Goal: Information Seeking & Learning: Learn about a topic

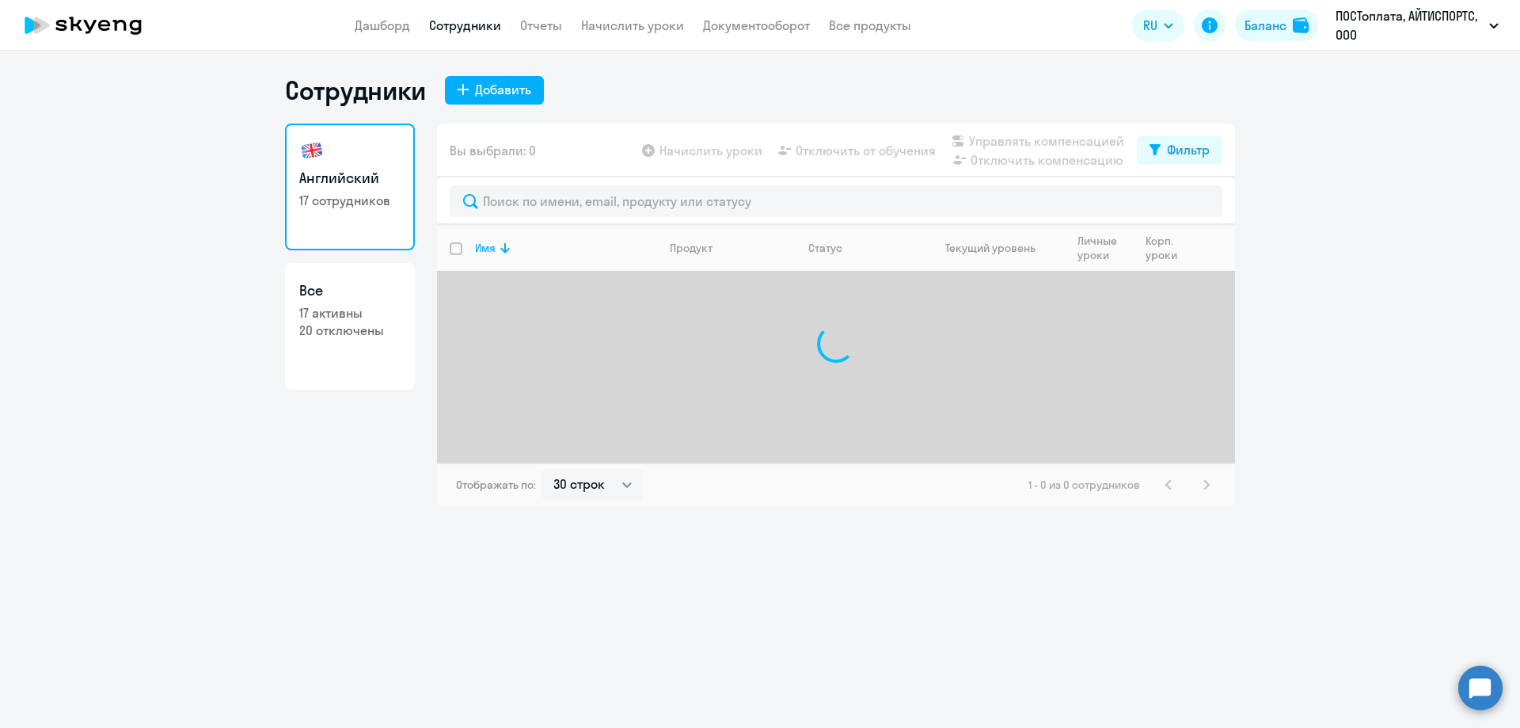
select select "30"
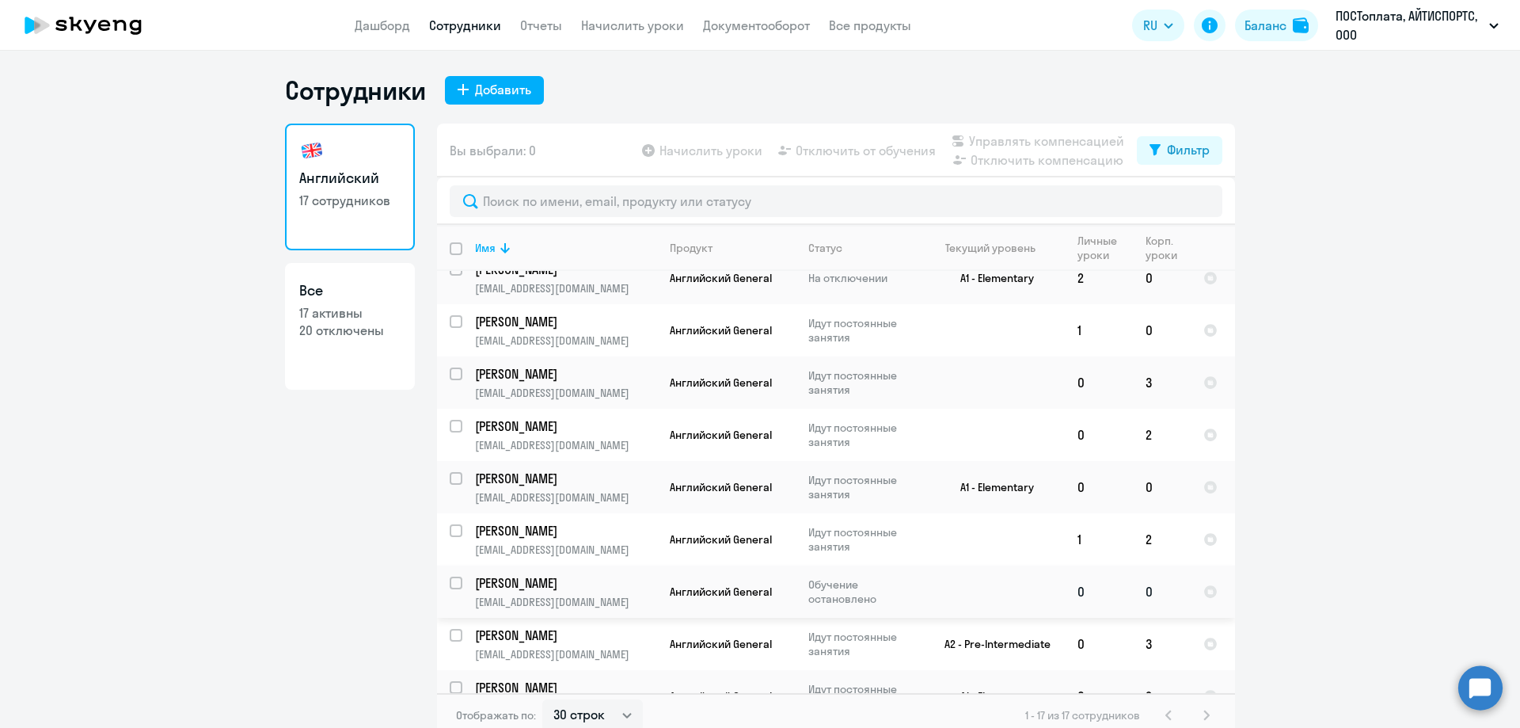
scroll to position [79, 0]
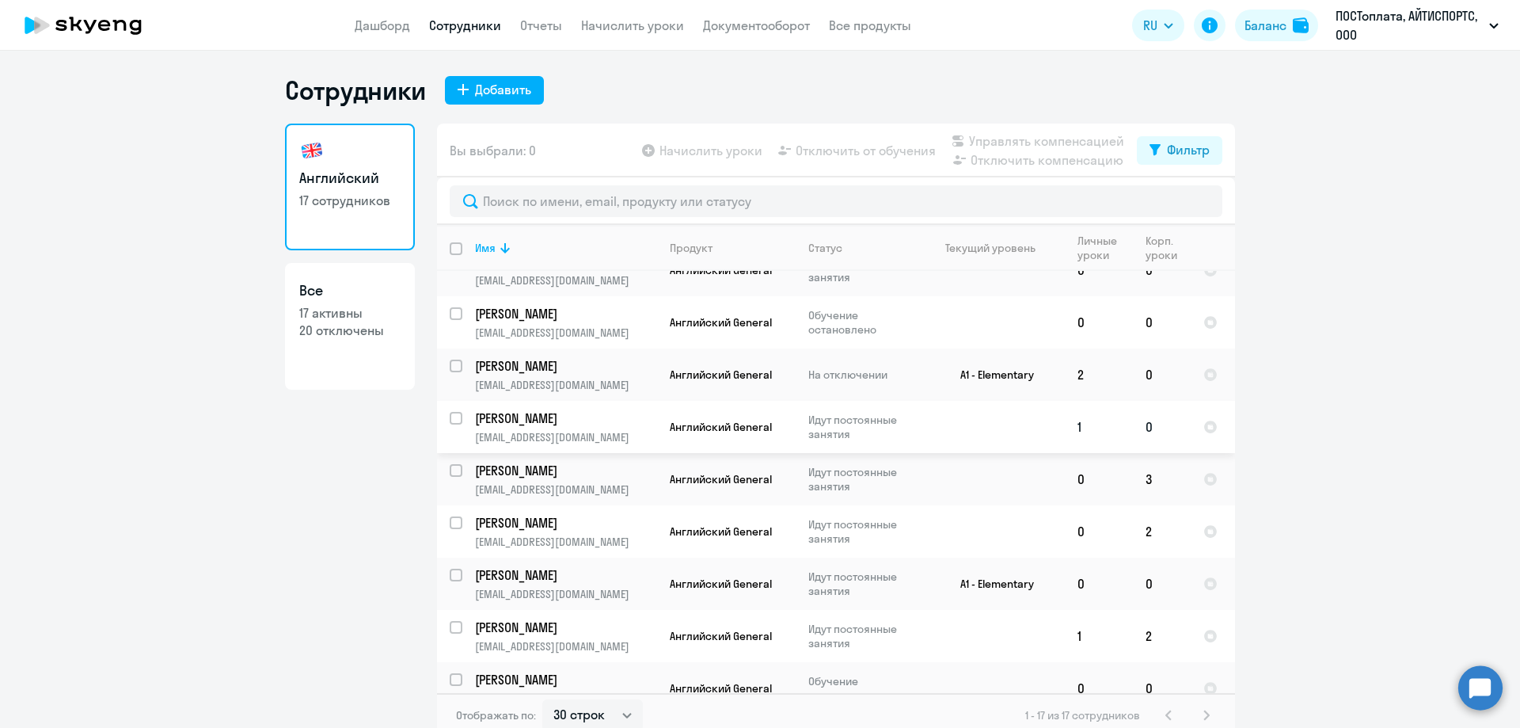
click at [967, 422] on td at bounding box center [991, 427] width 147 height 52
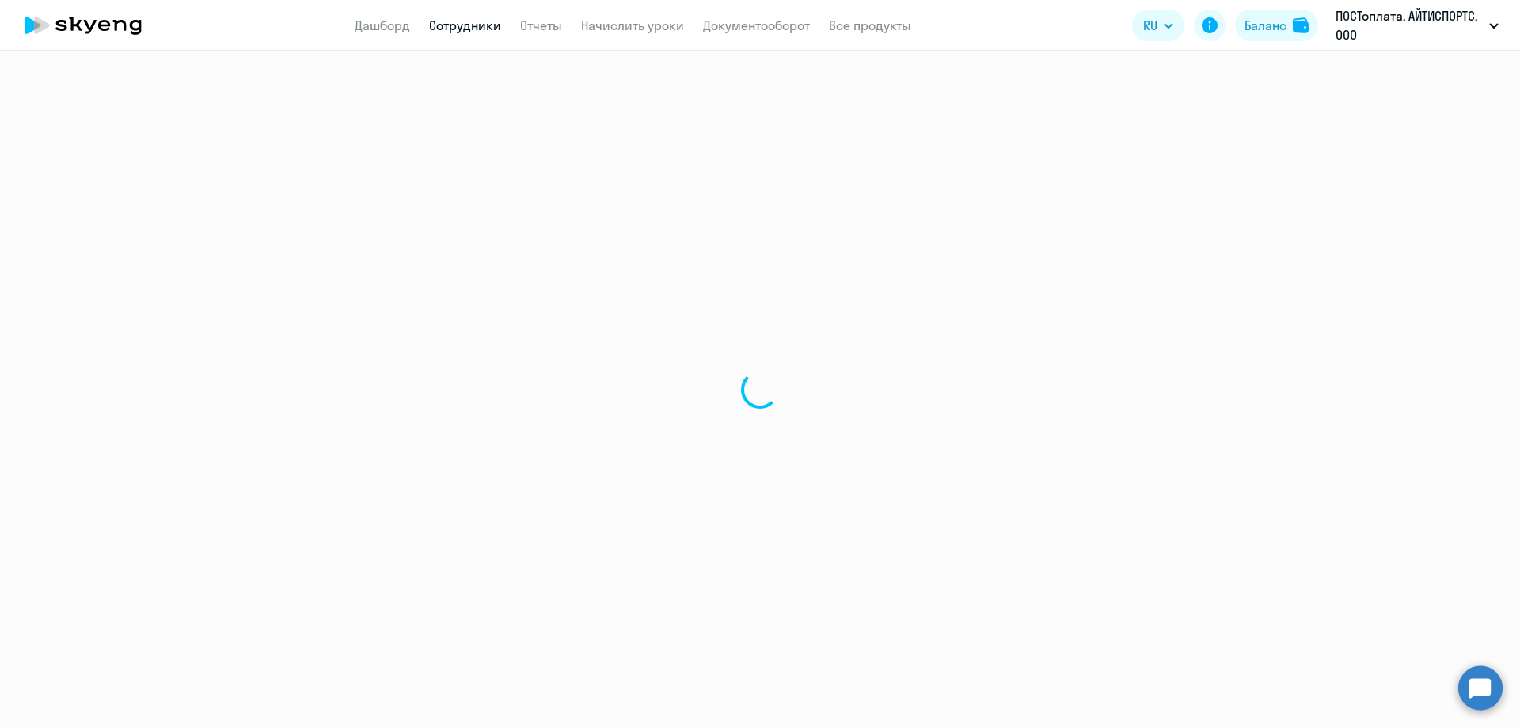
select select "english"
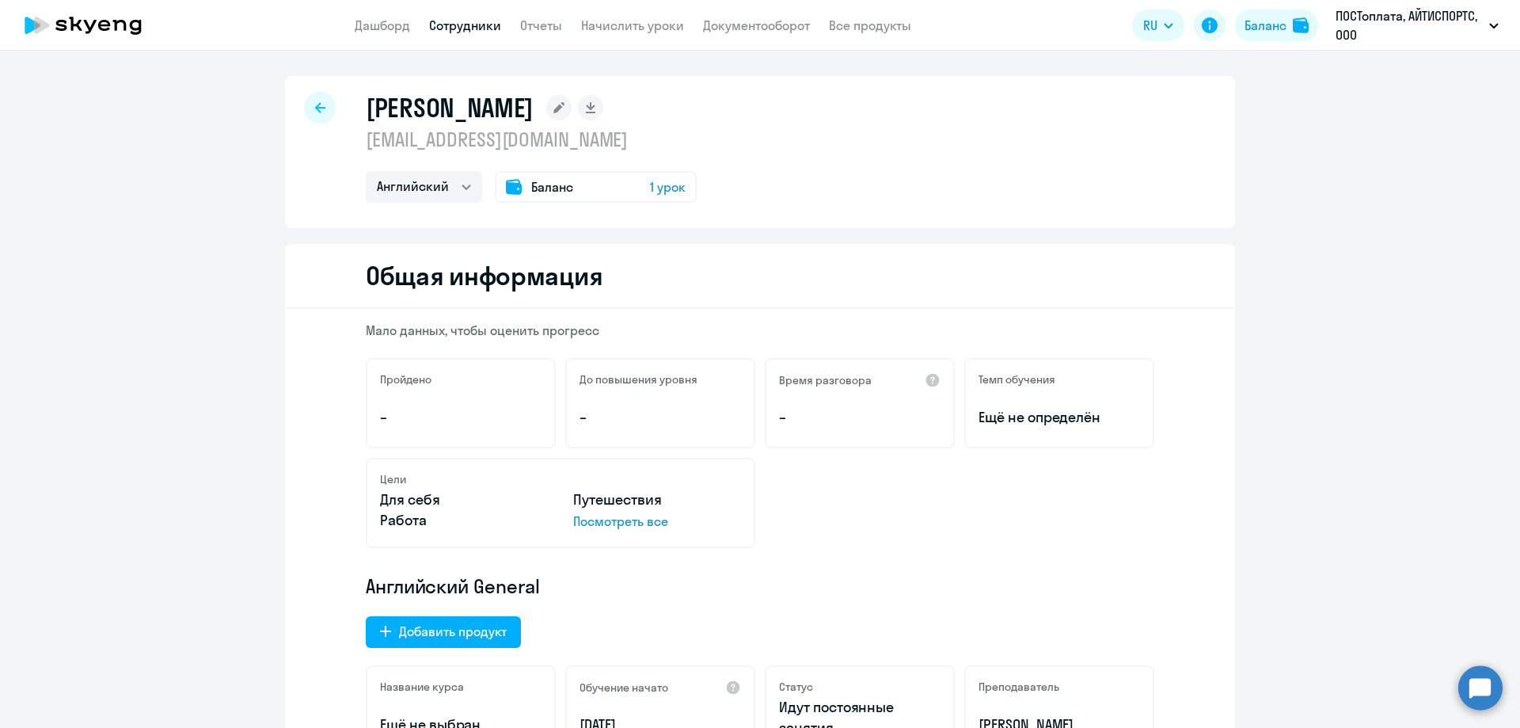
click at [624, 524] on p "Посмотреть все" at bounding box center [657, 521] width 168 height 19
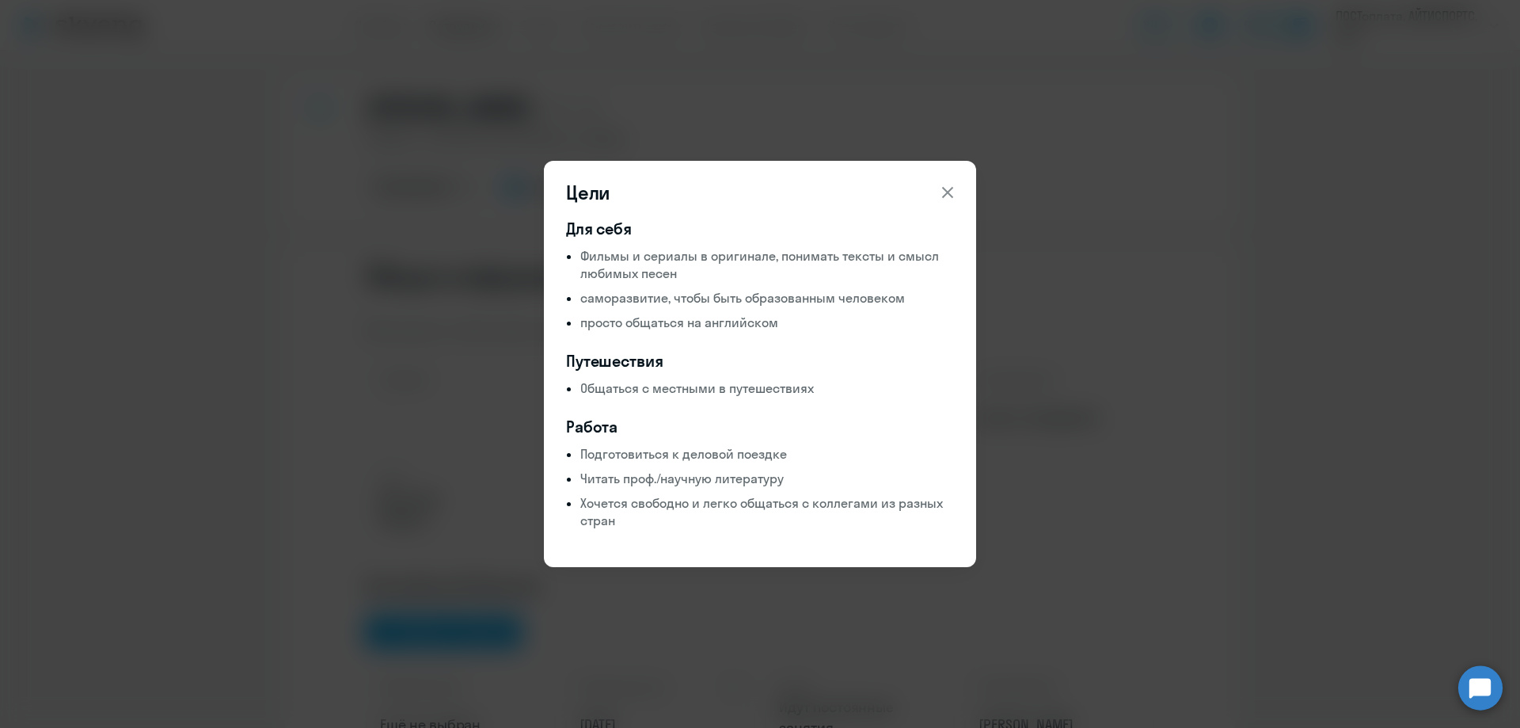
click at [957, 187] on icon at bounding box center [947, 192] width 19 height 19
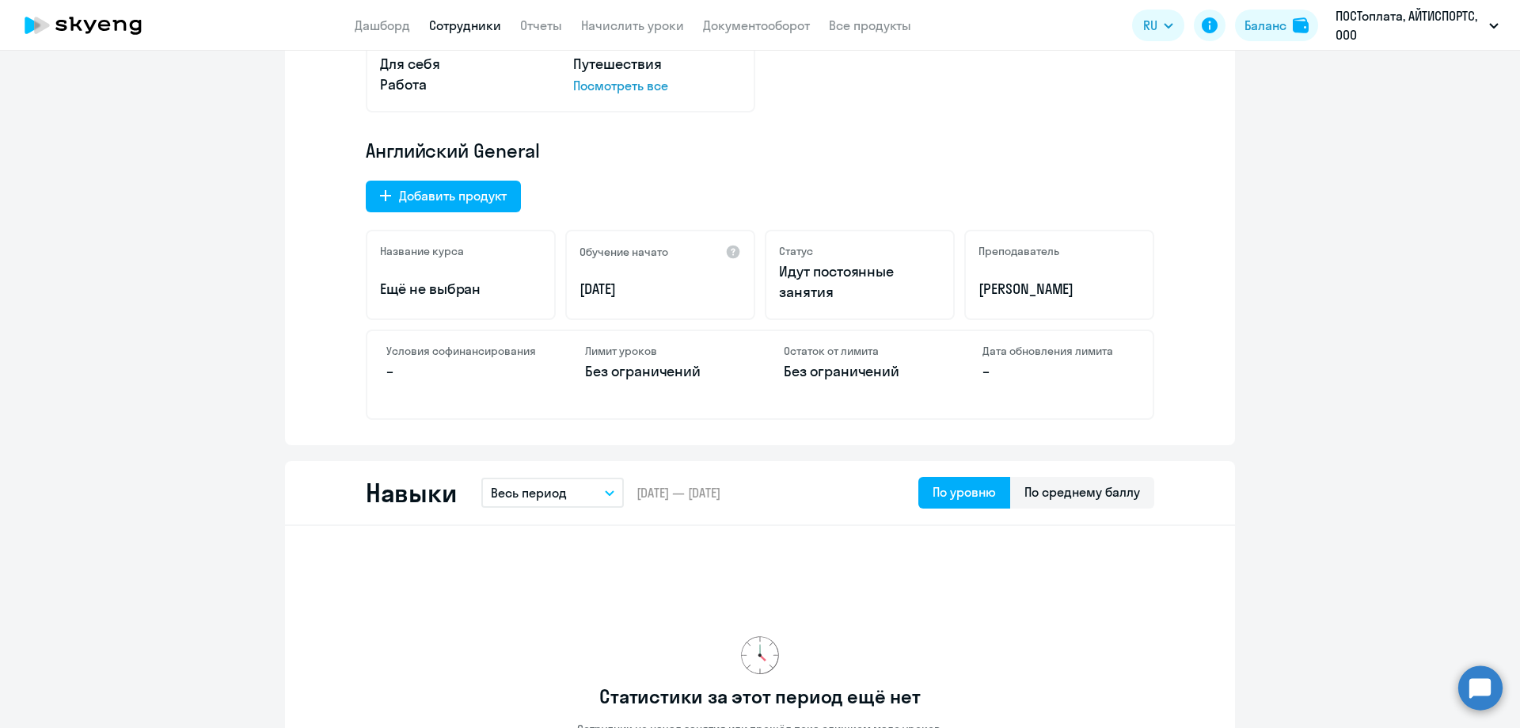
scroll to position [634, 0]
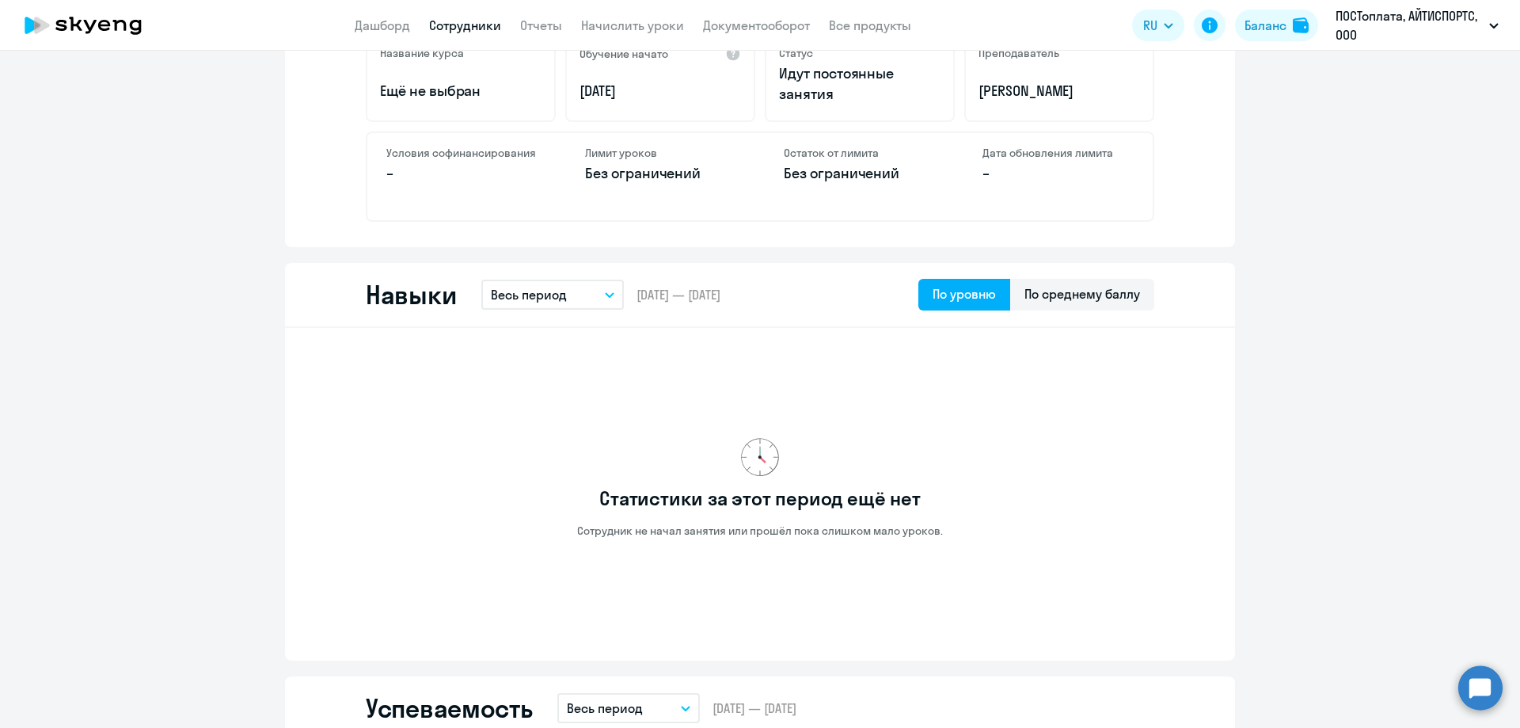
click at [594, 292] on button "Весь период" at bounding box center [552, 295] width 143 height 30
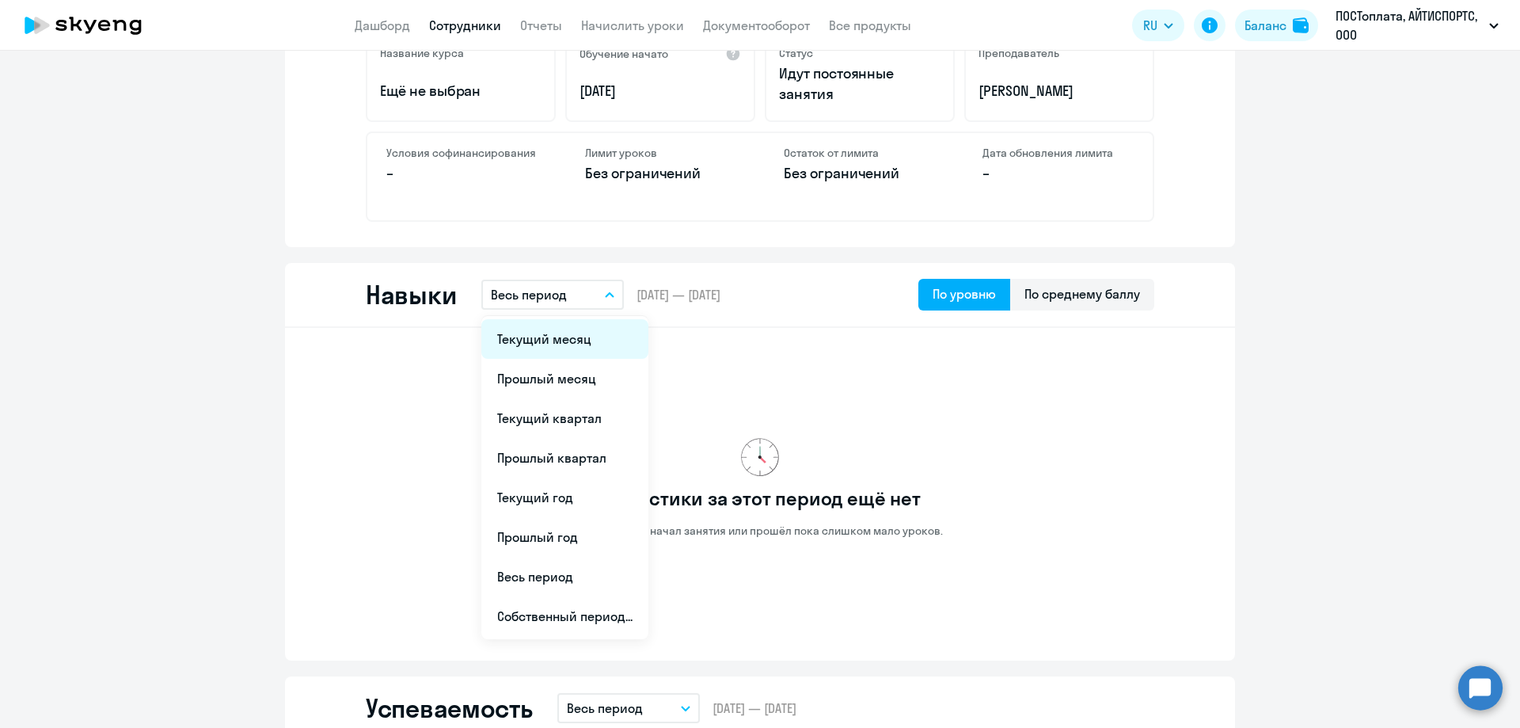
click at [584, 333] on li "Текущий месяц" at bounding box center [564, 339] width 167 height 40
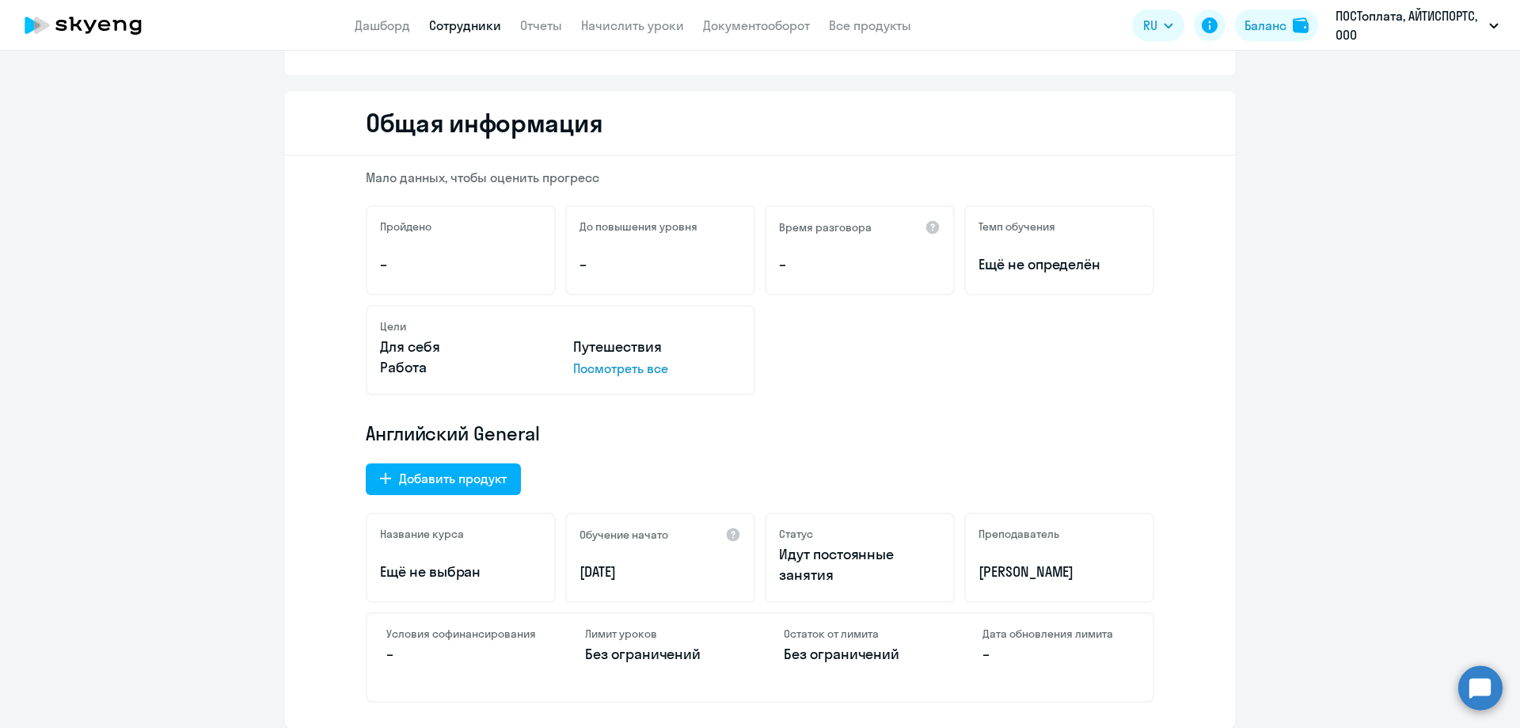
scroll to position [0, 0]
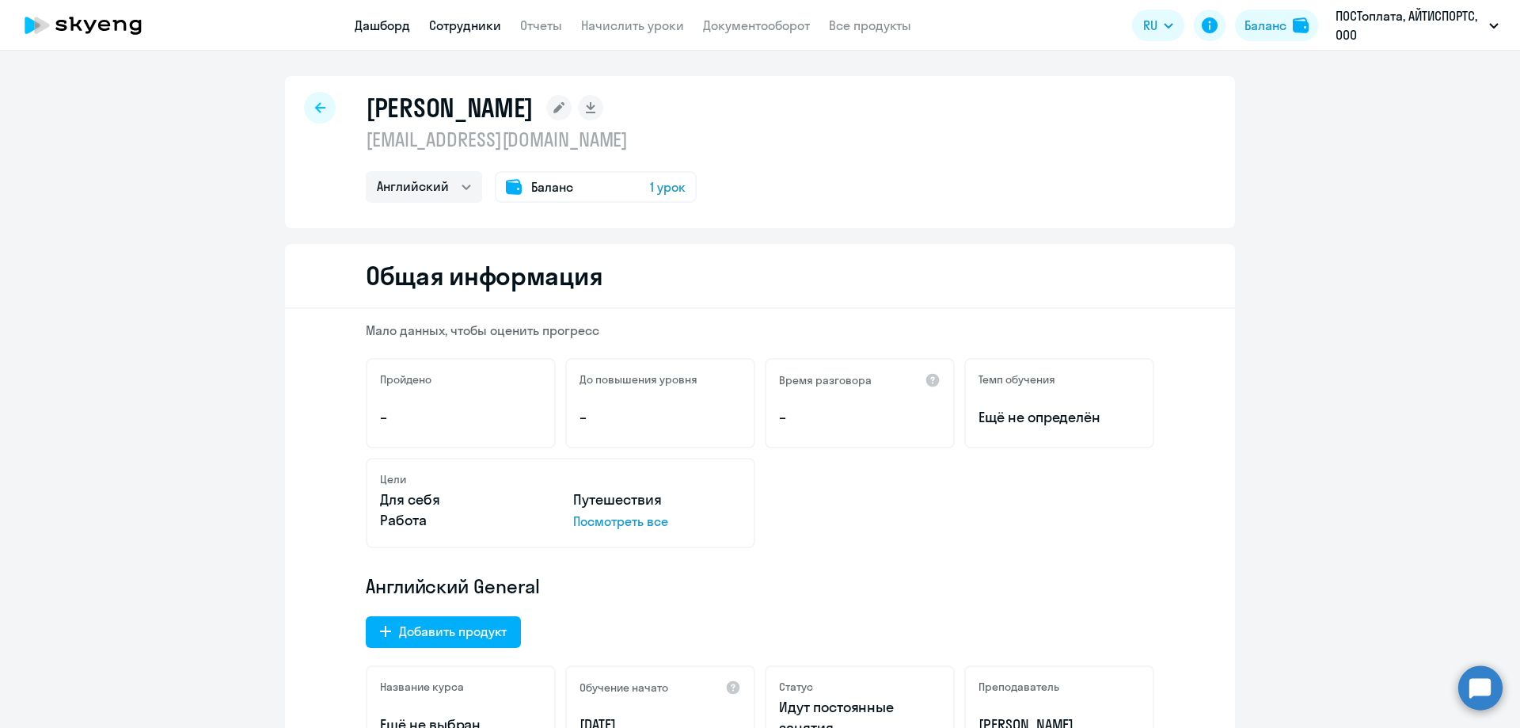
click at [360, 25] on link "Дашборд" at bounding box center [382, 25] width 55 height 16
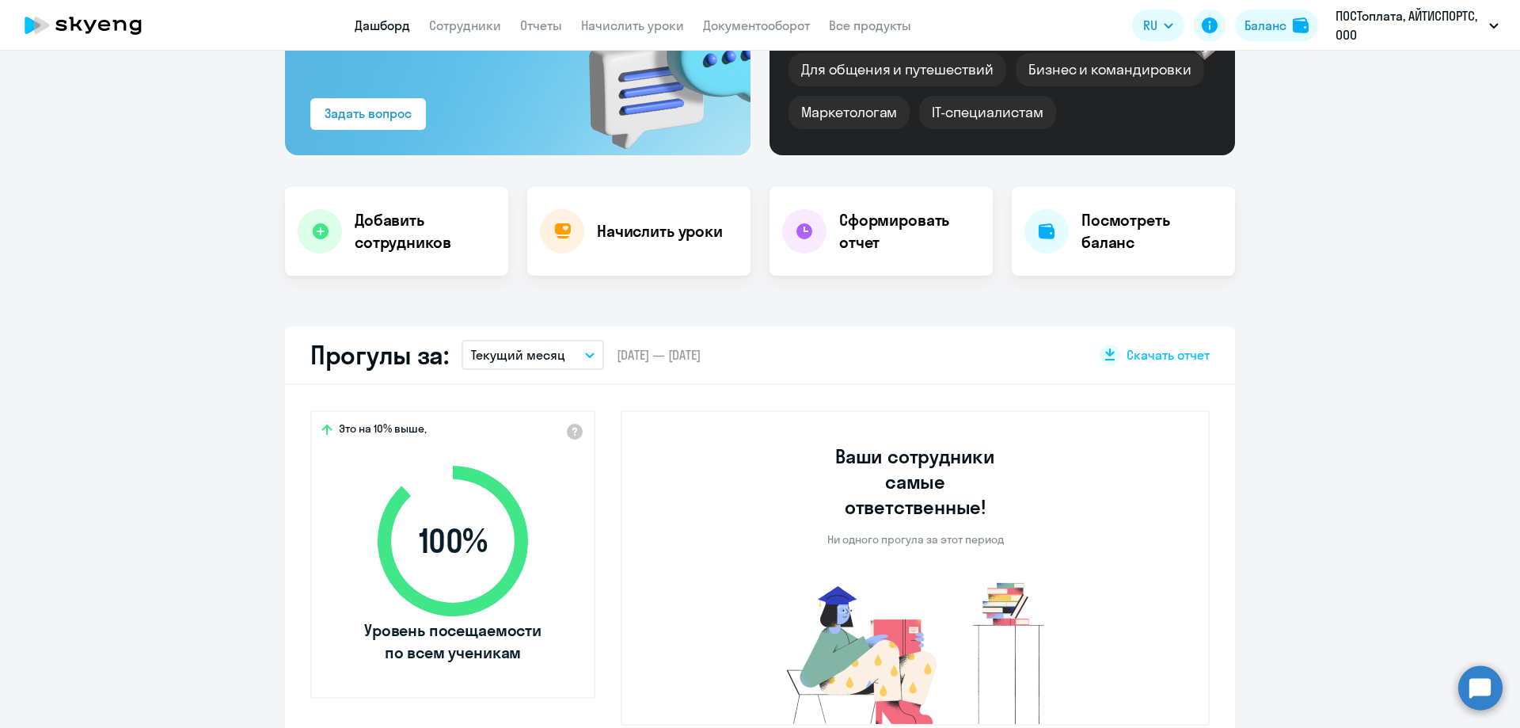
scroll to position [396, 0]
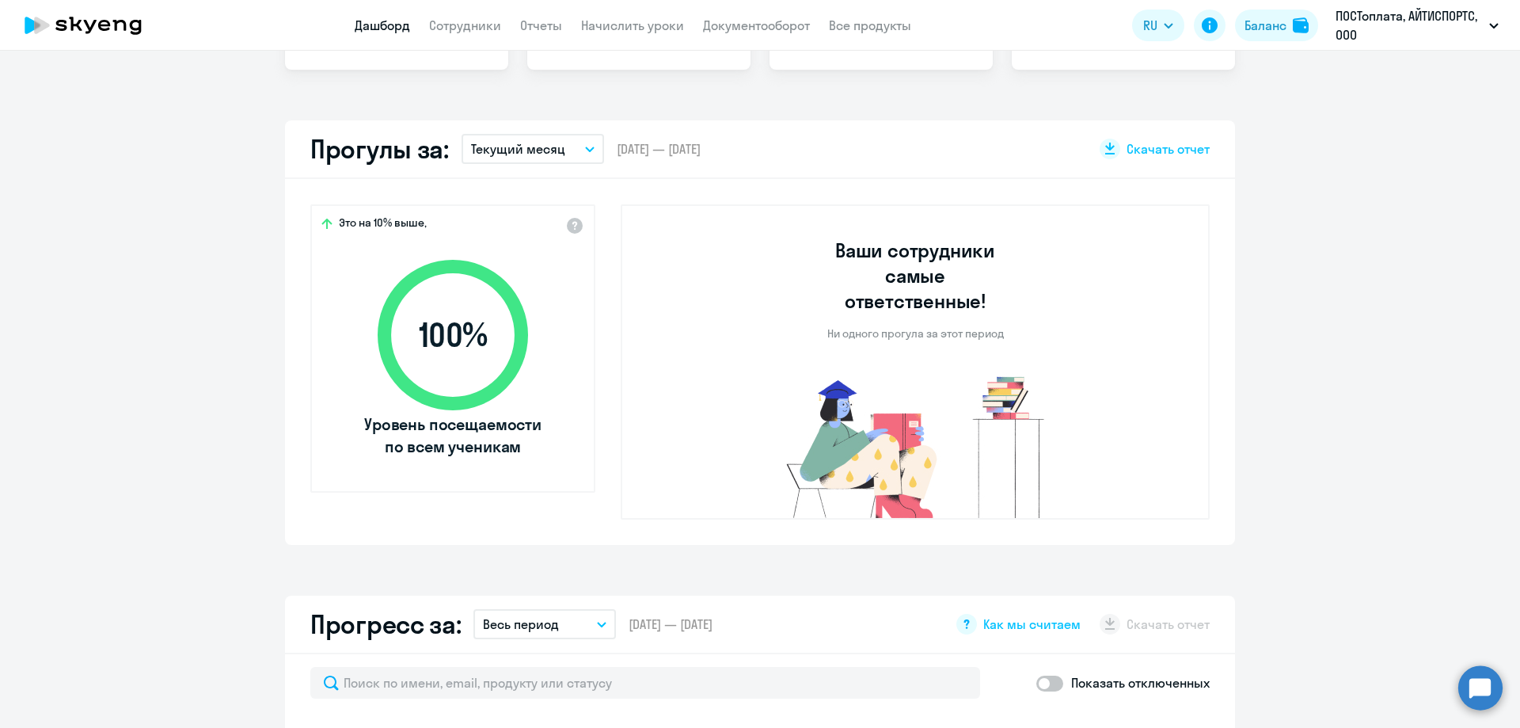
click at [566, 154] on button "Текущий месяц" at bounding box center [533, 149] width 143 height 30
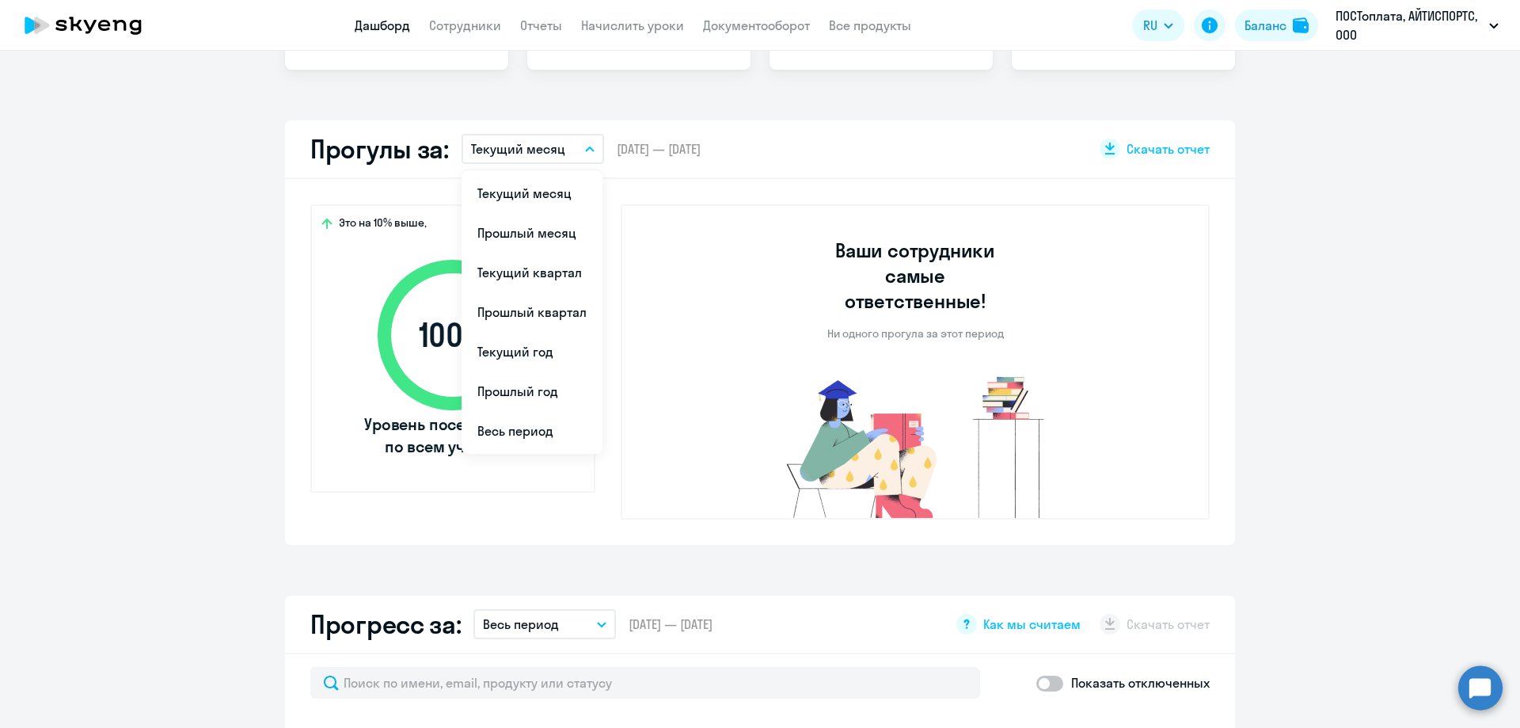
click at [532, 89] on div "Важные контакты Экспресс-чат поддержки Сопровождение компании + документооборот…" at bounding box center [760, 389] width 1520 height 677
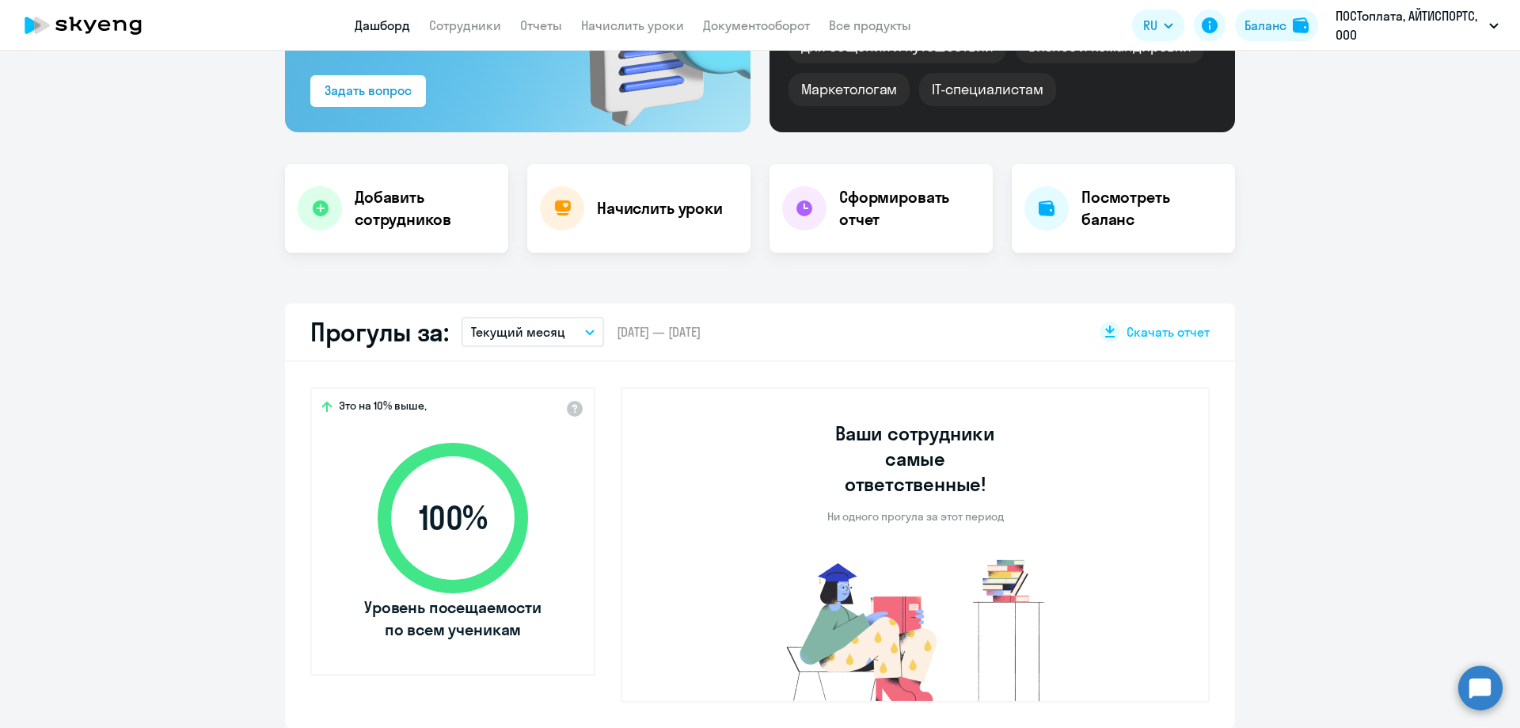
scroll to position [0, 0]
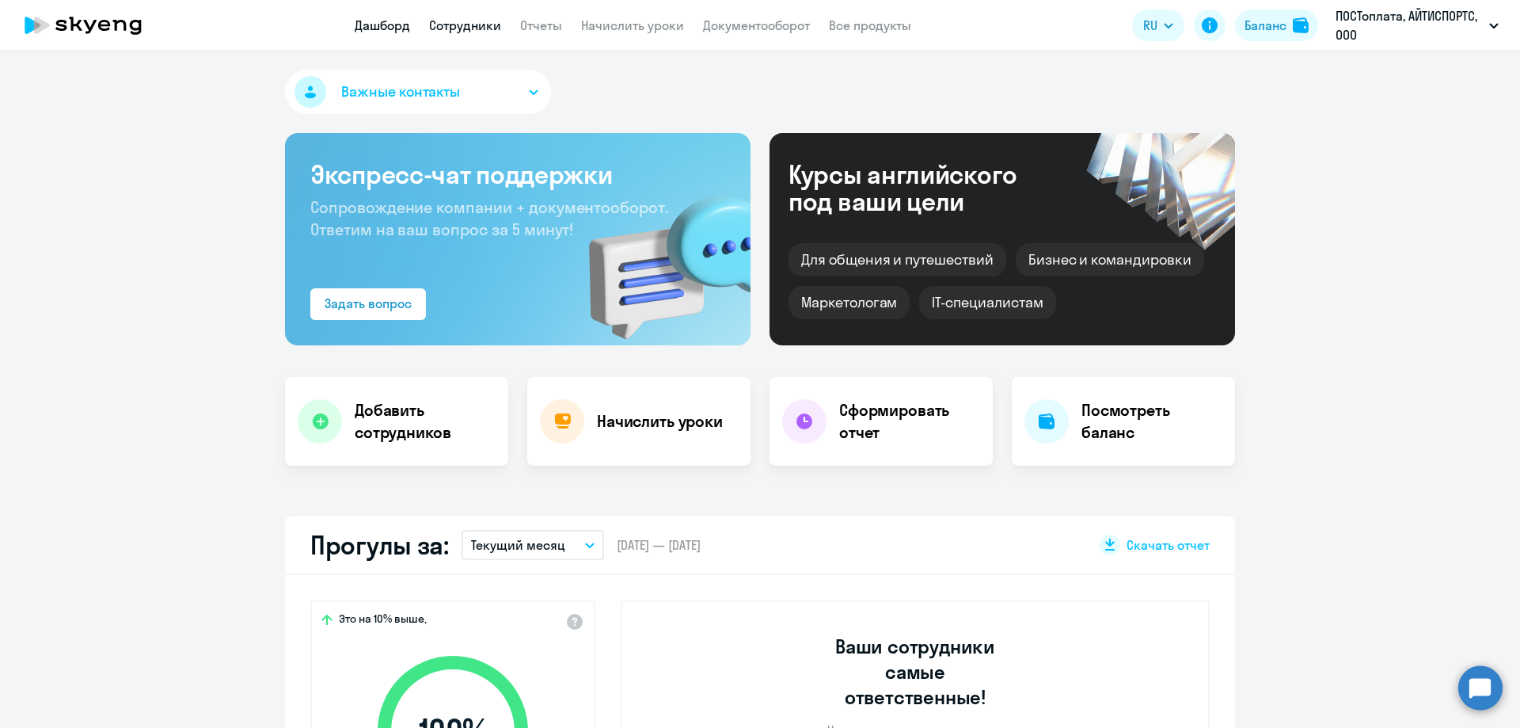
click at [475, 29] on link "Сотрудники" at bounding box center [465, 25] width 72 height 16
select select "30"
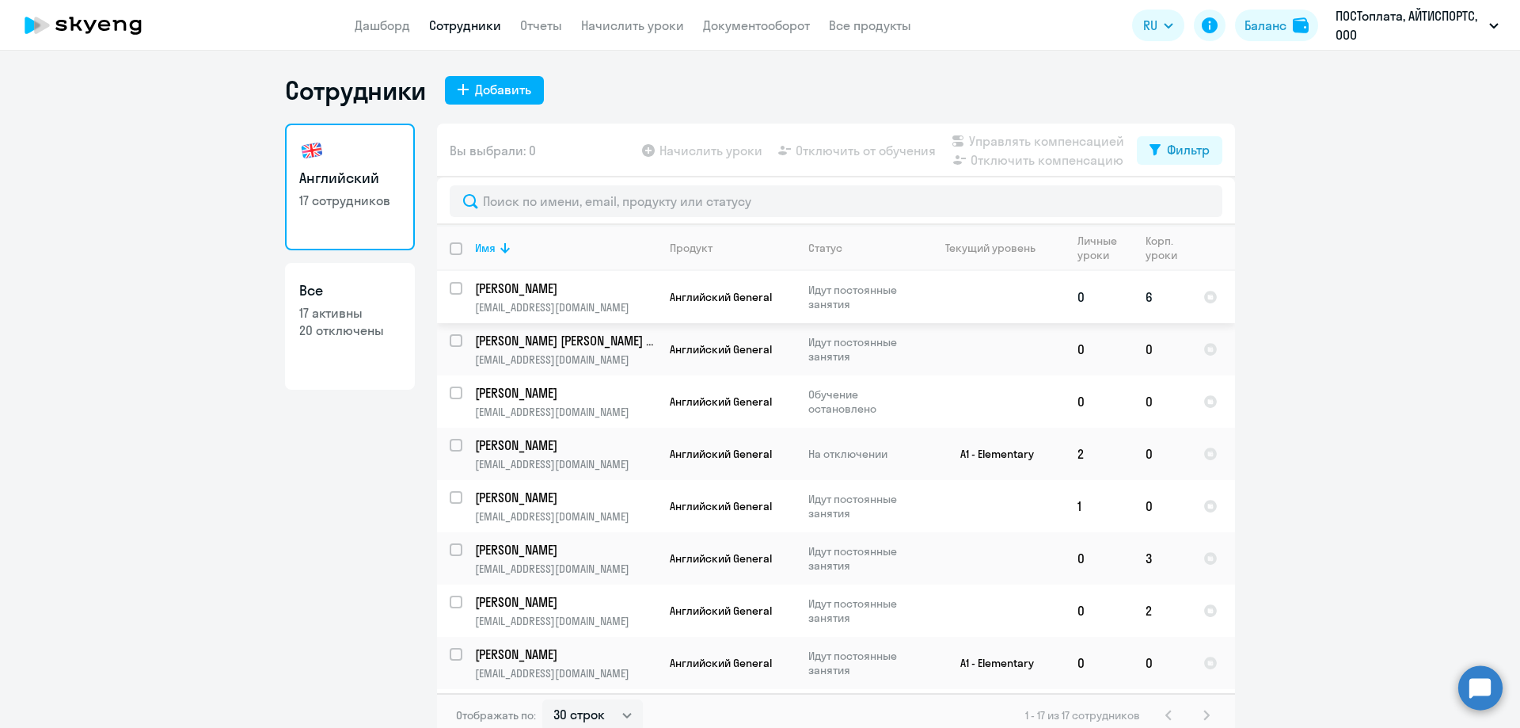
click at [1122, 302] on td "0" at bounding box center [1099, 297] width 68 height 52
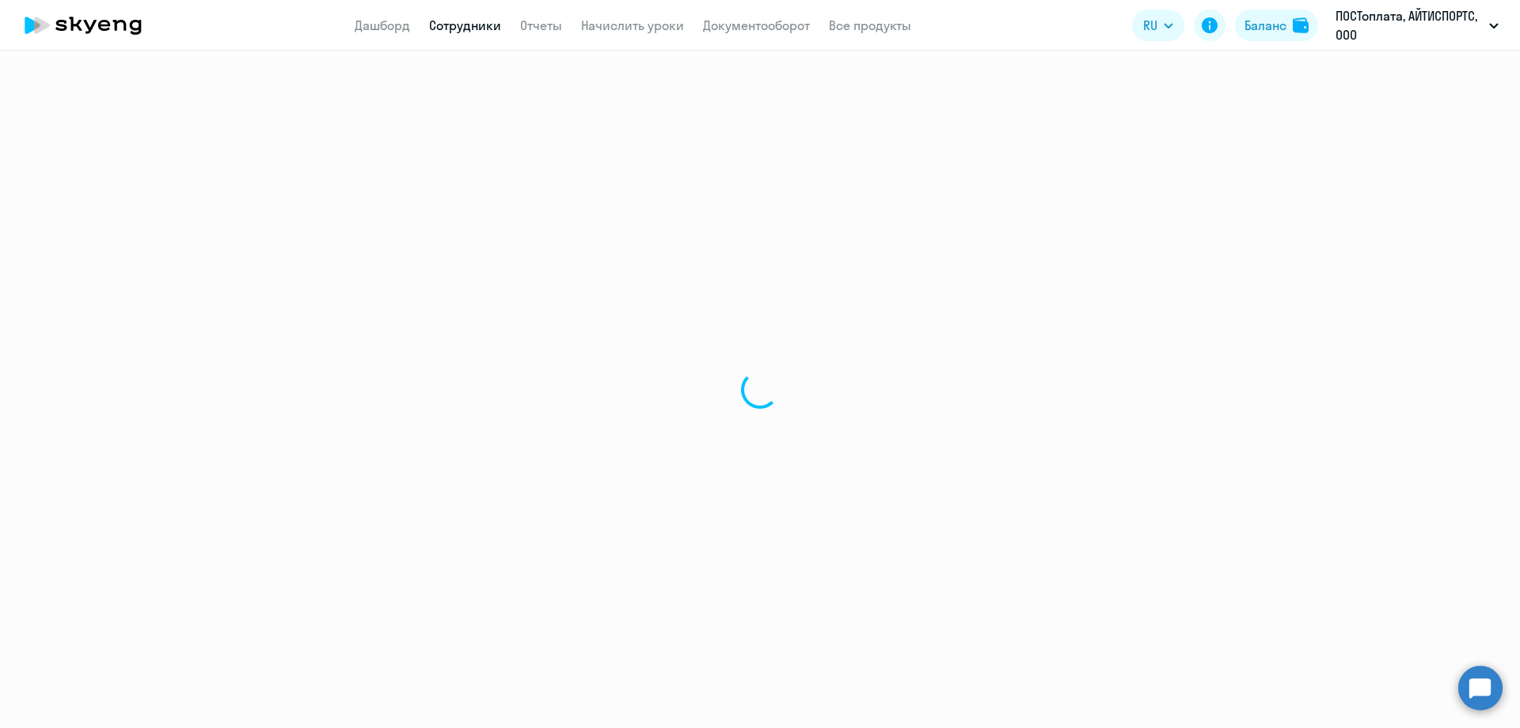
select select "english"
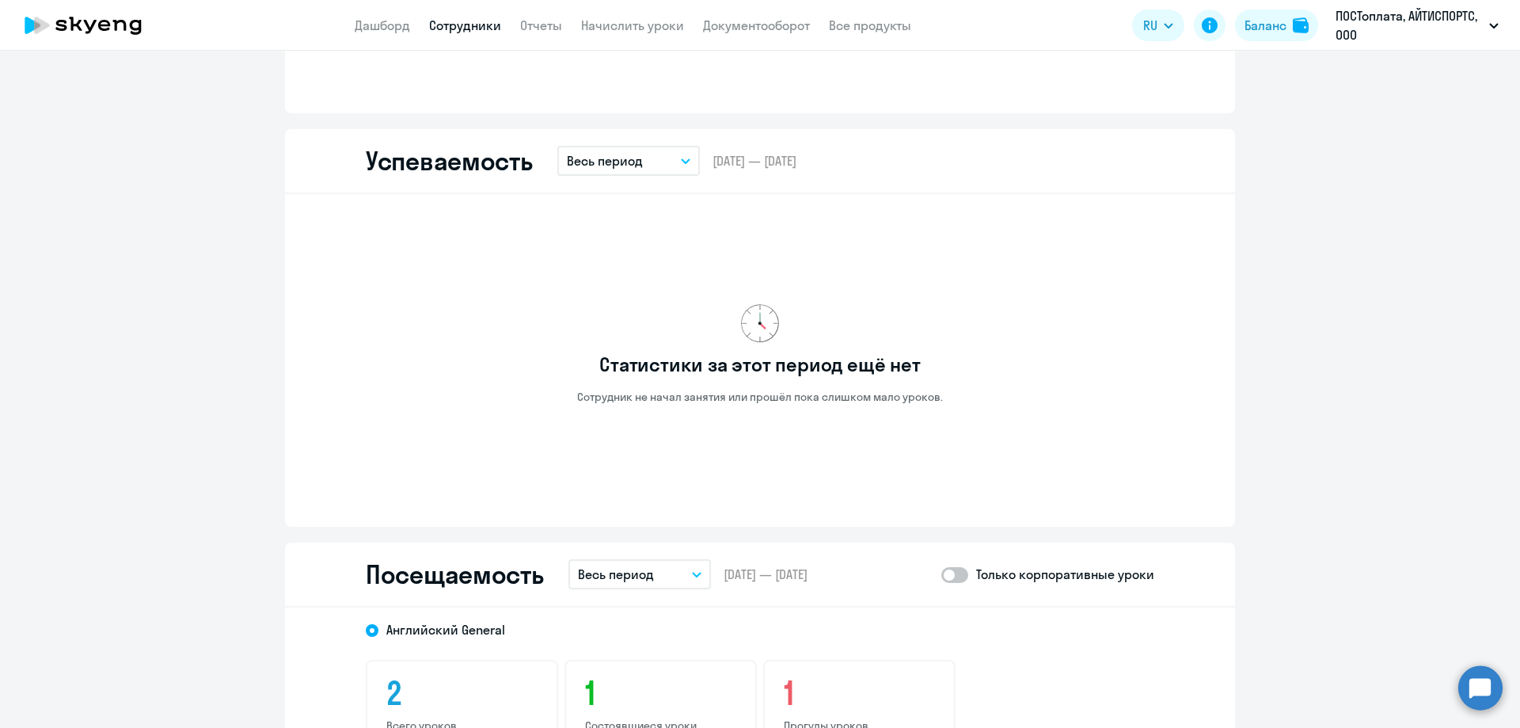
scroll to position [1188, 0]
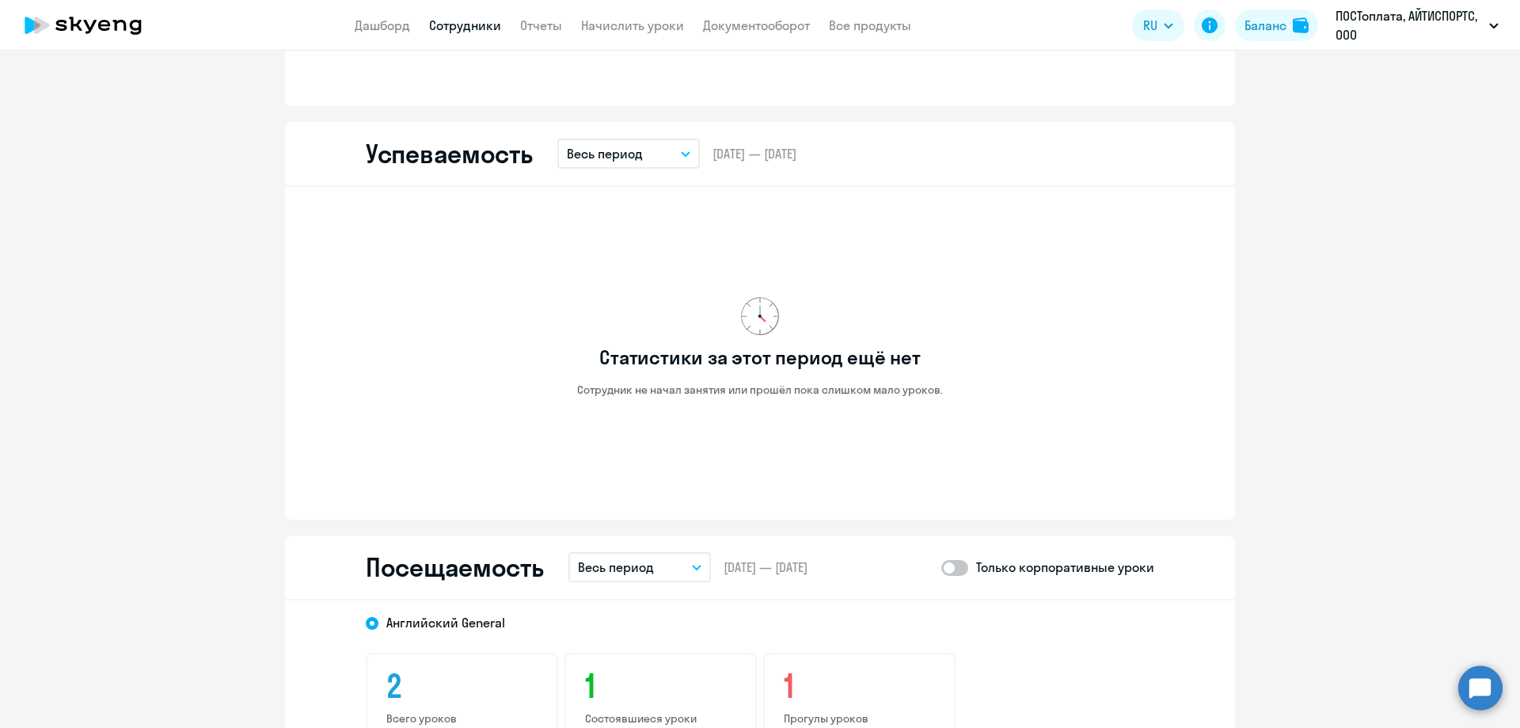
click at [642, 572] on p "Весь период" at bounding box center [616, 566] width 76 height 19
click at [659, 602] on li "Текущий месяц" at bounding box center [652, 612] width 167 height 40
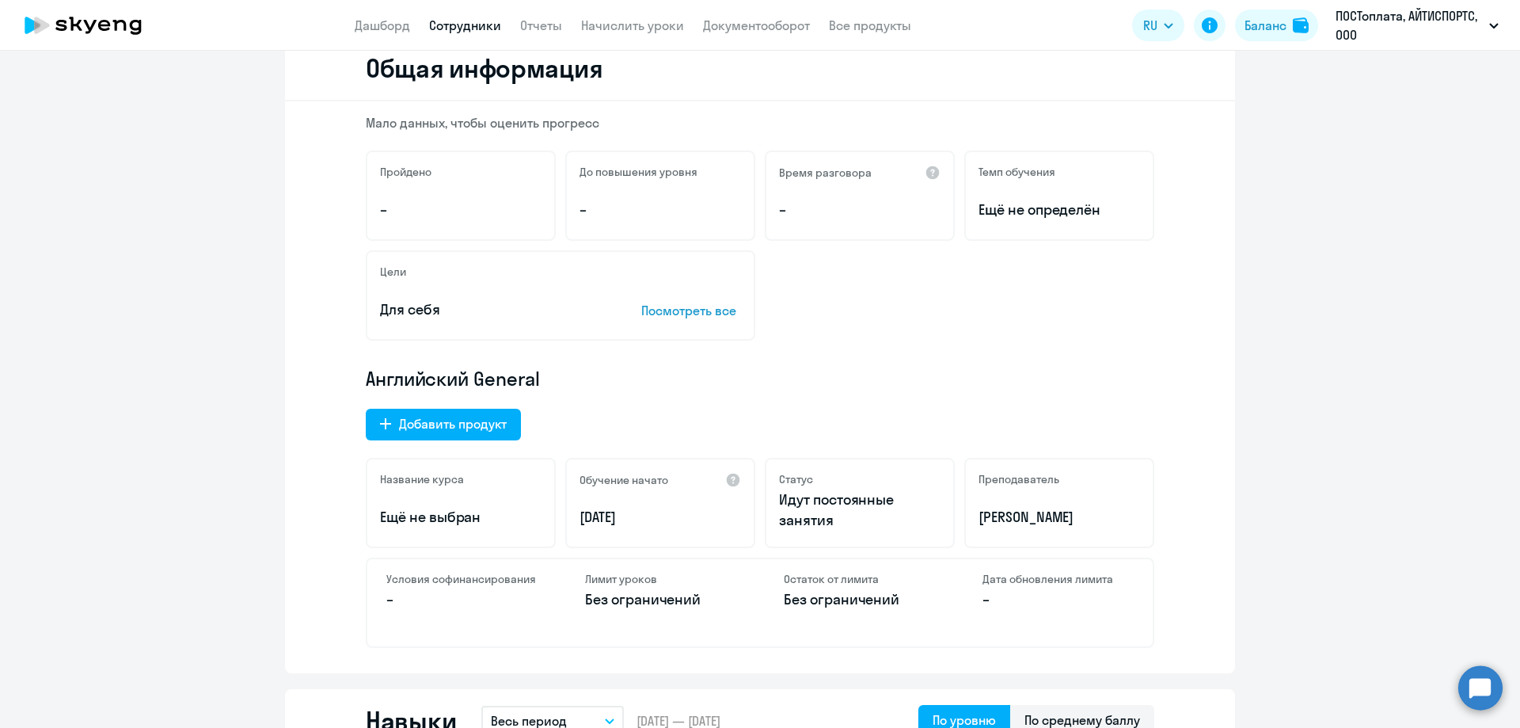
scroll to position [0, 0]
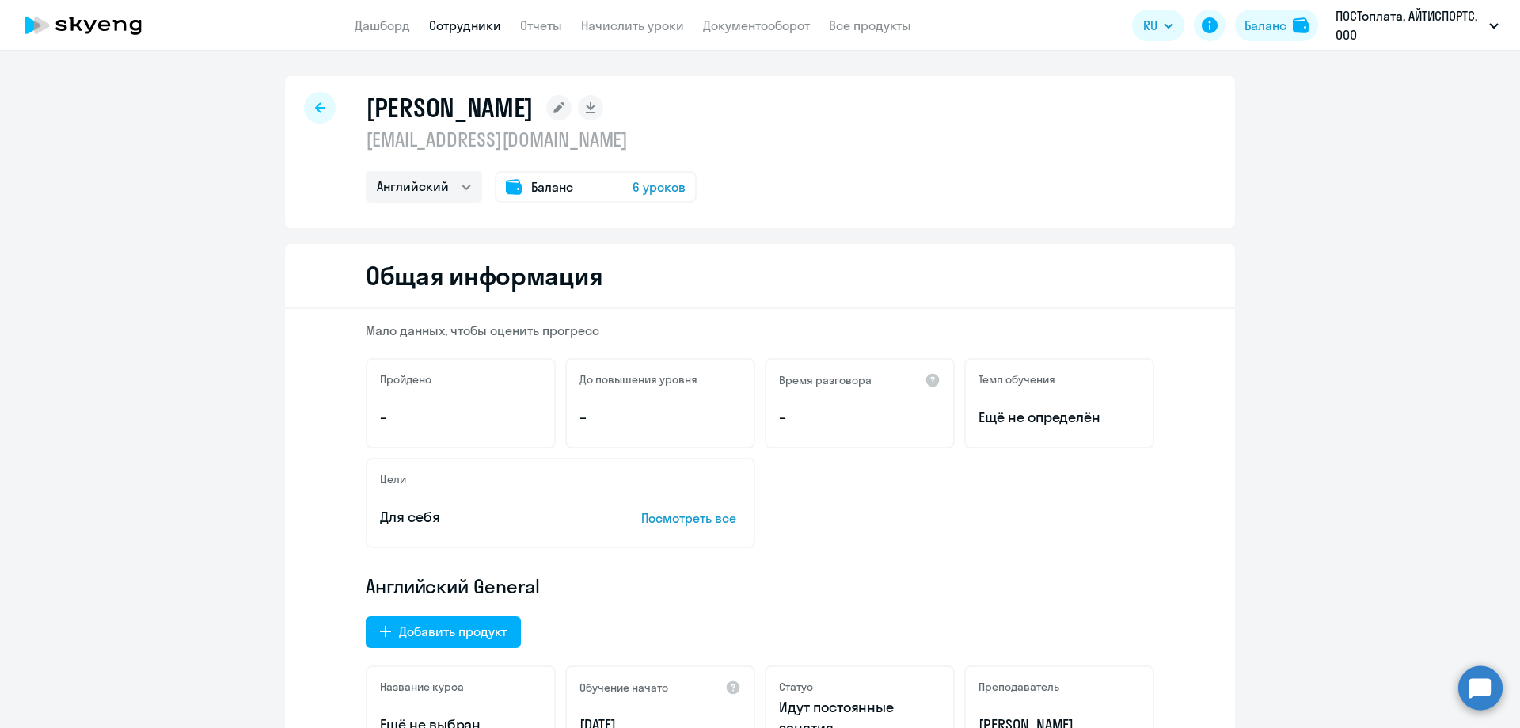
click at [322, 114] on div at bounding box center [320, 108] width 32 height 32
select select "30"
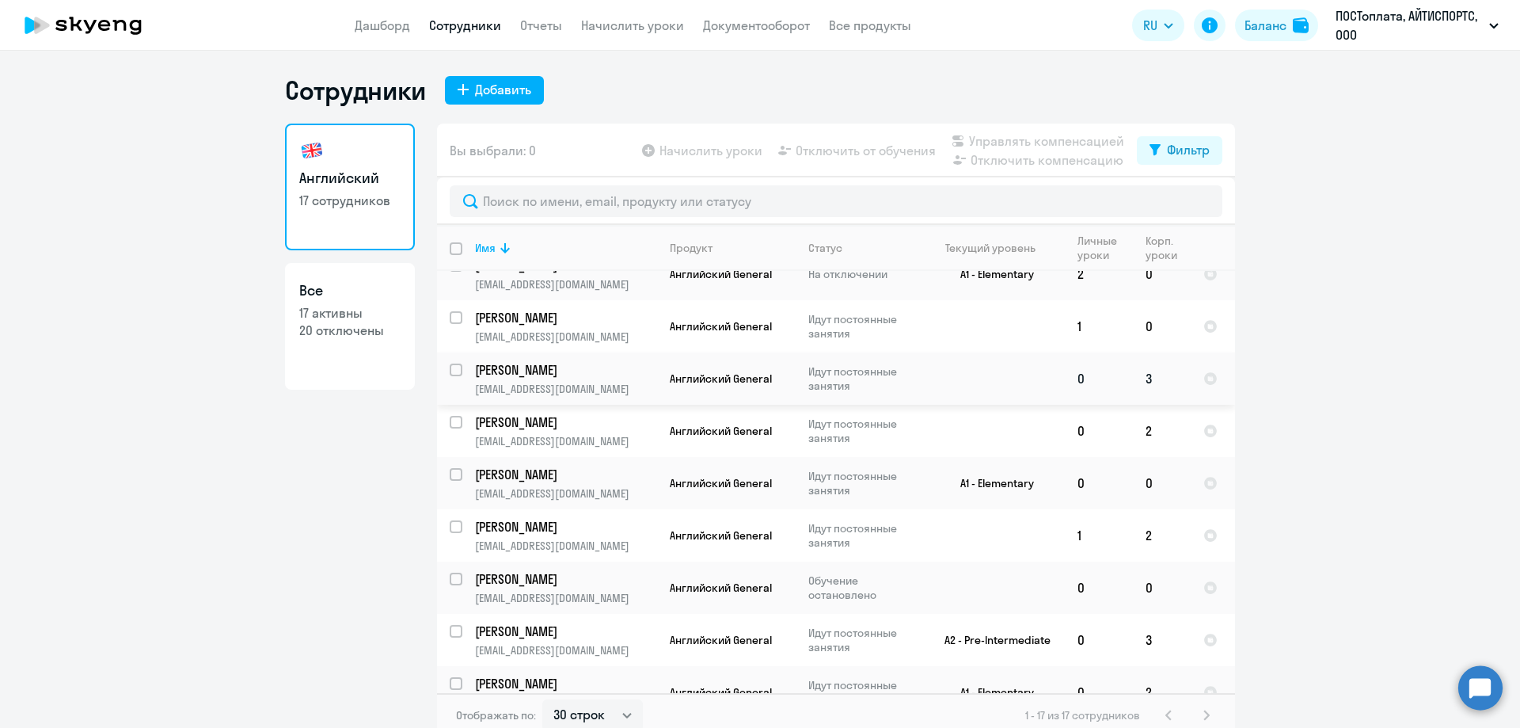
scroll to position [238, 0]
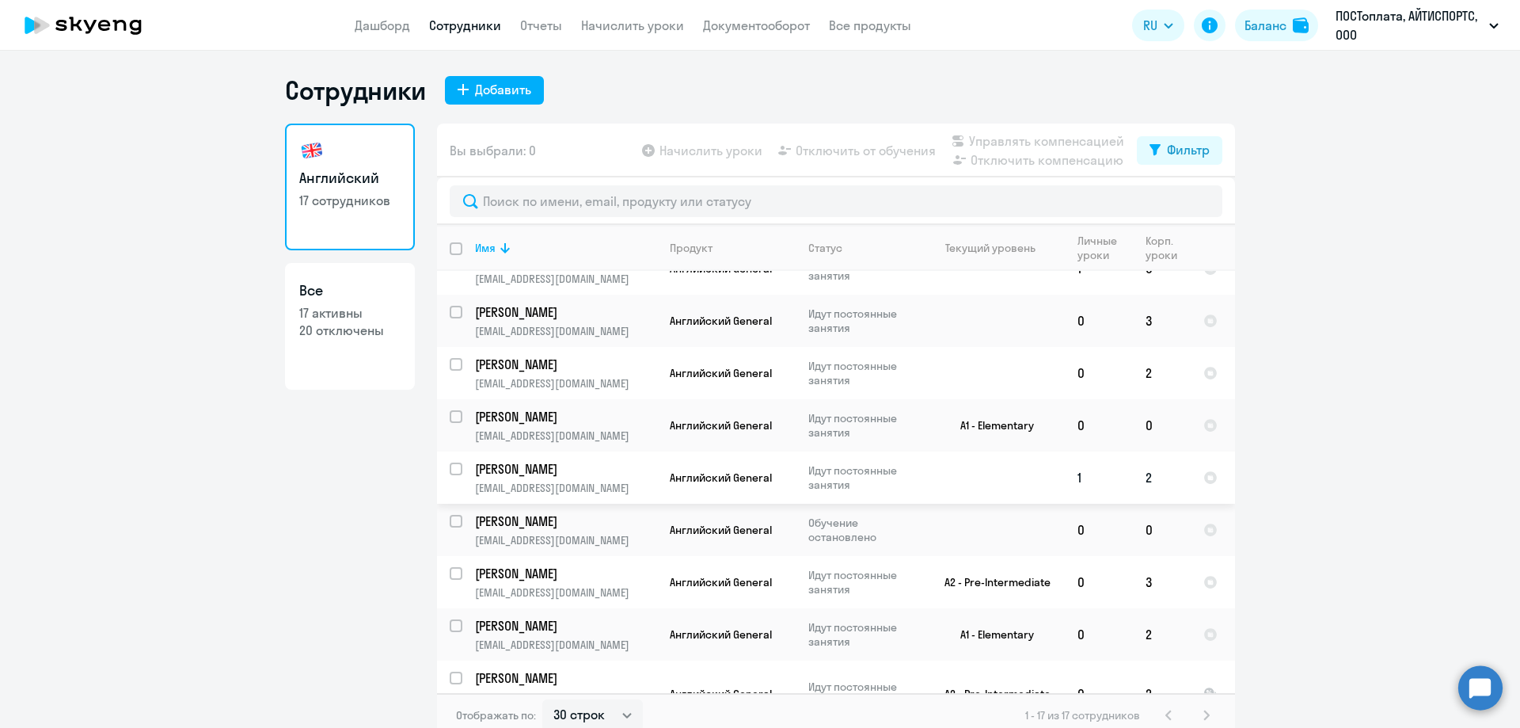
click at [938, 477] on td at bounding box center [991, 477] width 147 height 52
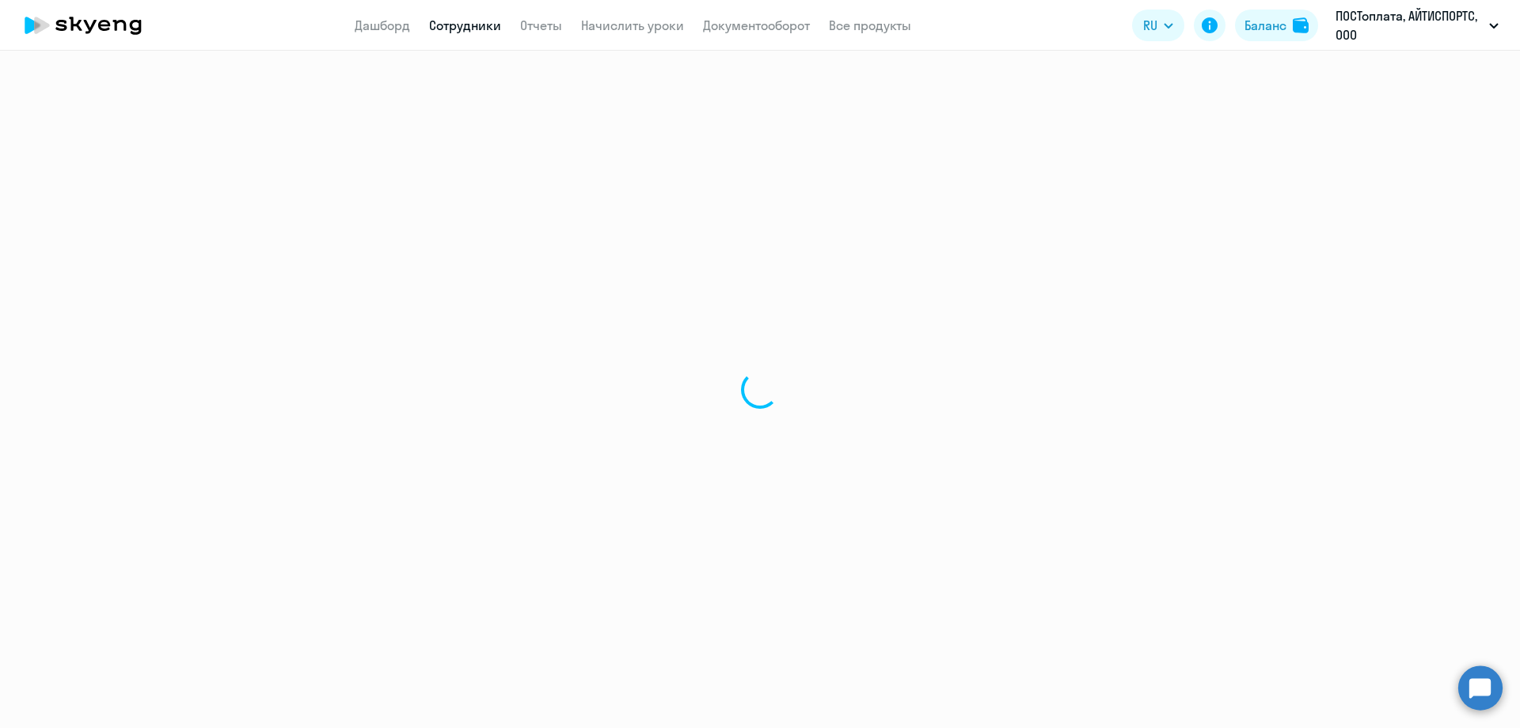
select select "english"
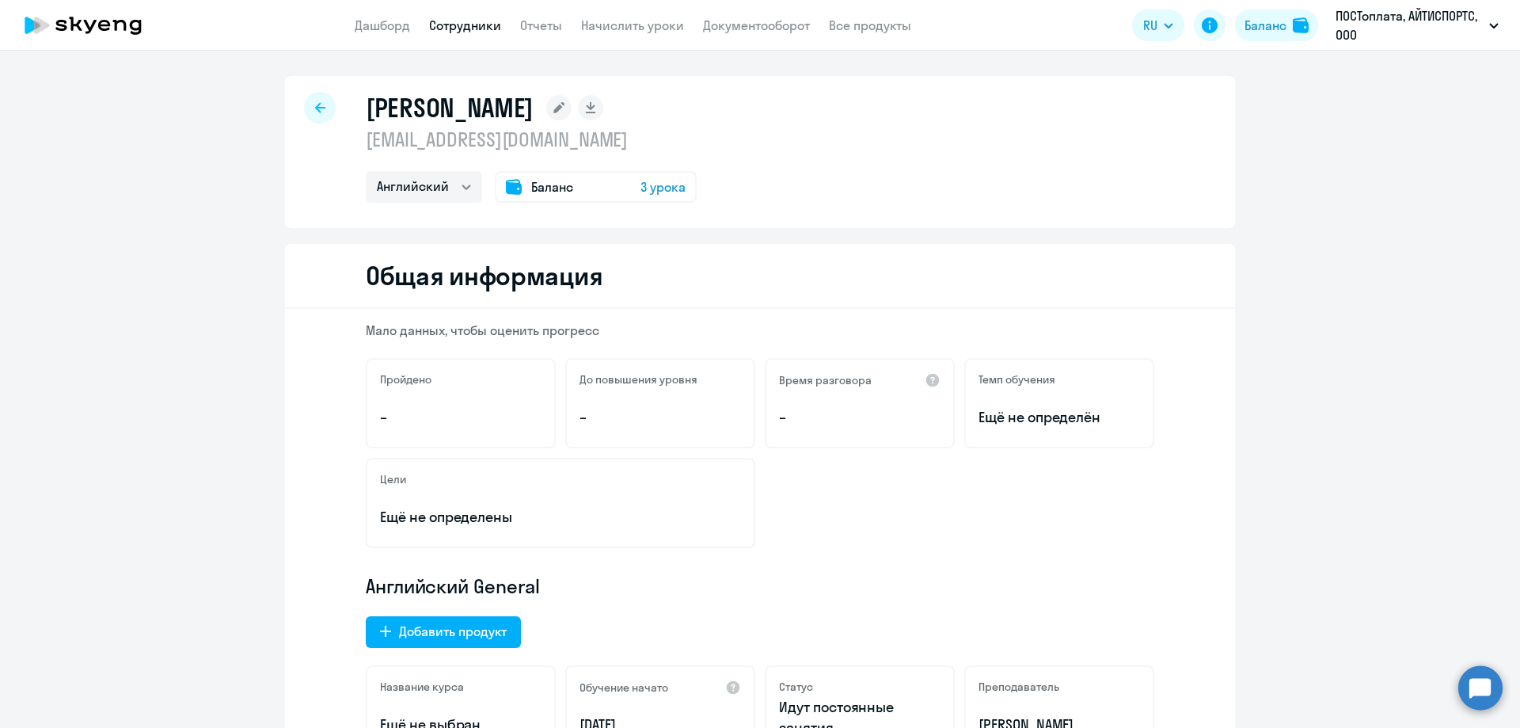
select select "30"
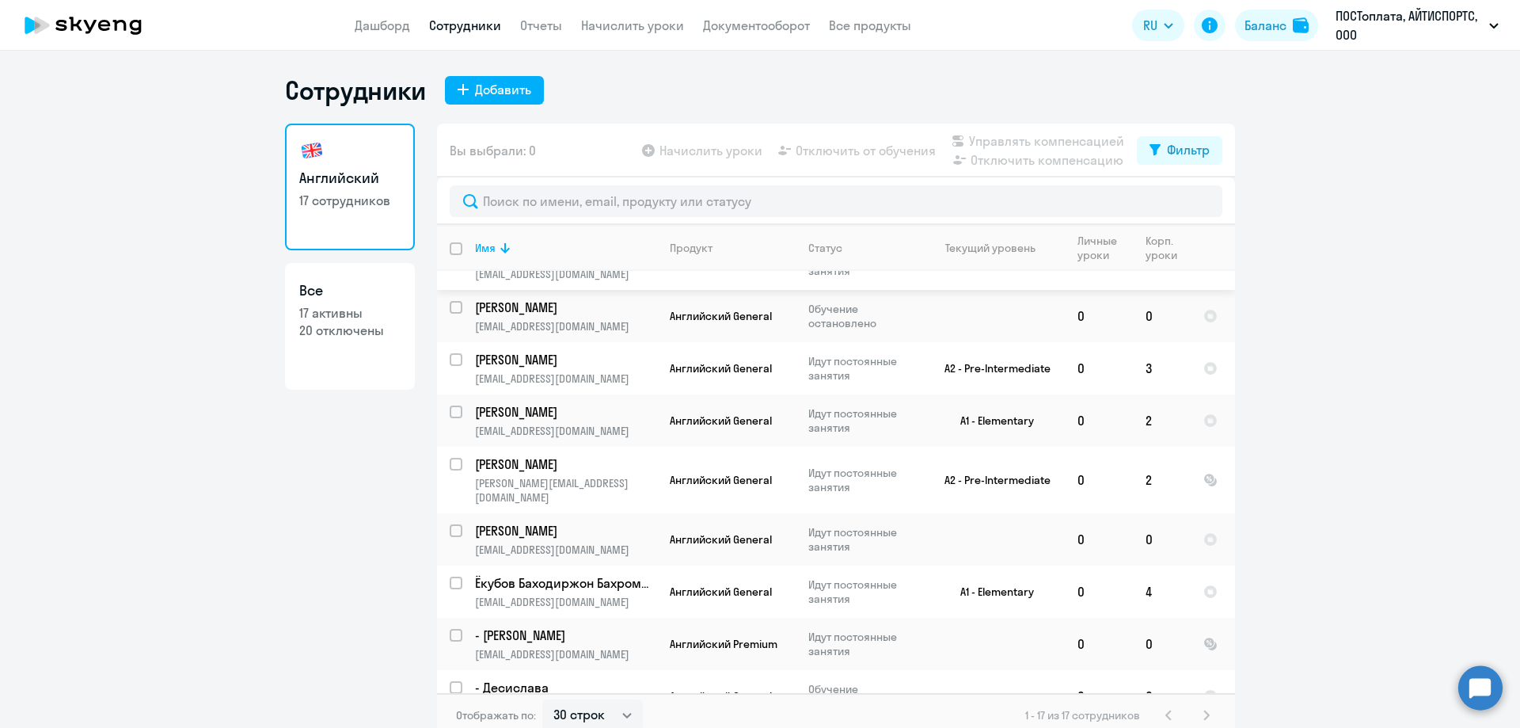
scroll to position [466, 0]
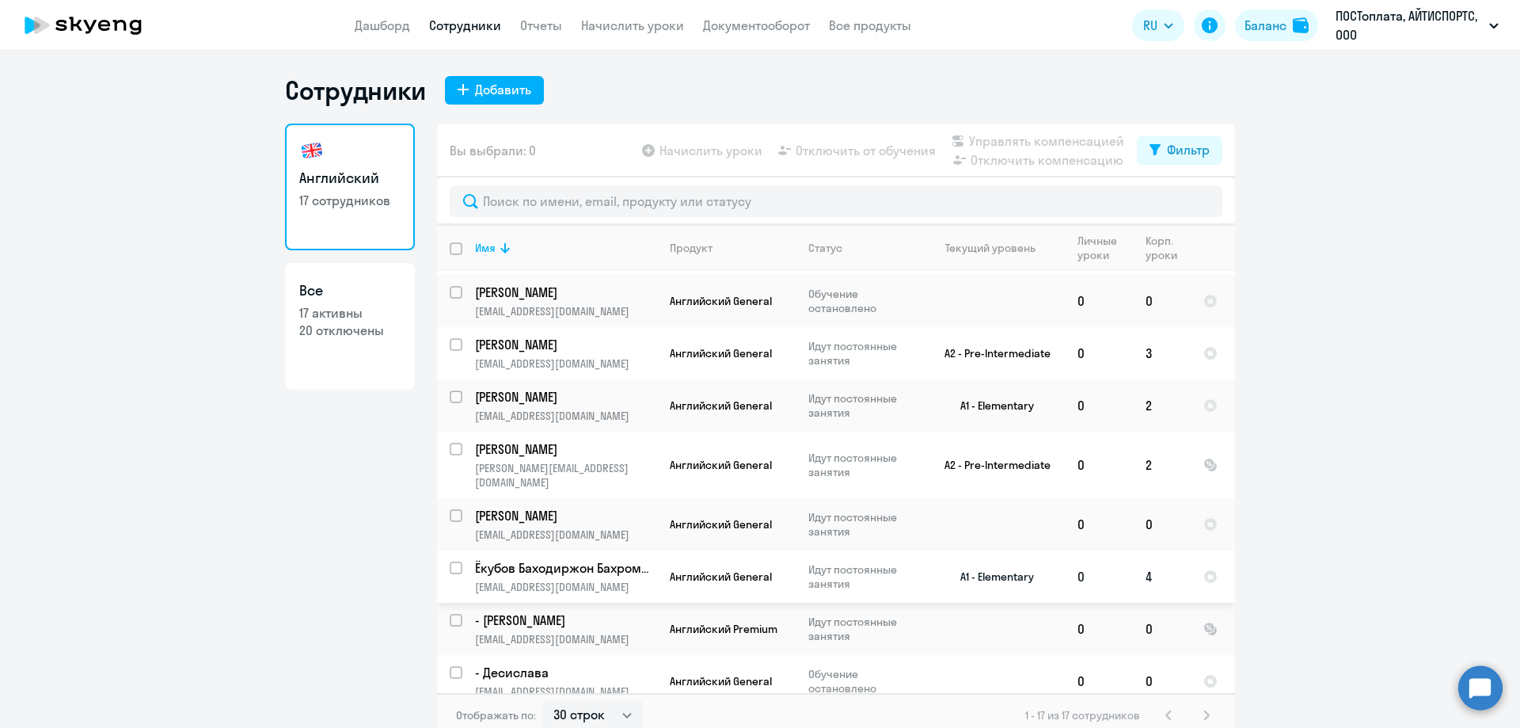
click at [905, 562] on p "Идут постоянные занятия" at bounding box center [863, 576] width 108 height 29
select select "english"
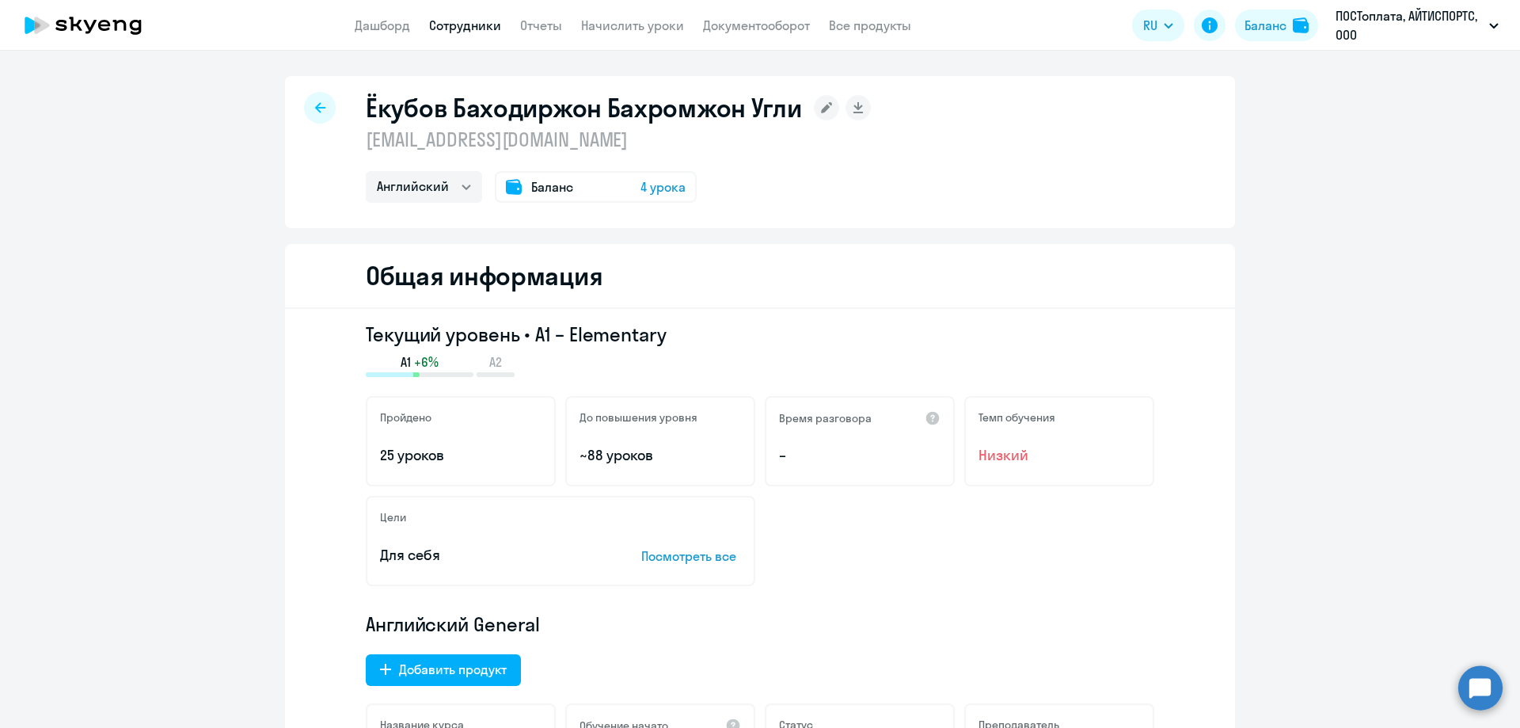
click at [111, 27] on icon at bounding box center [82, 26] width 139 height 40
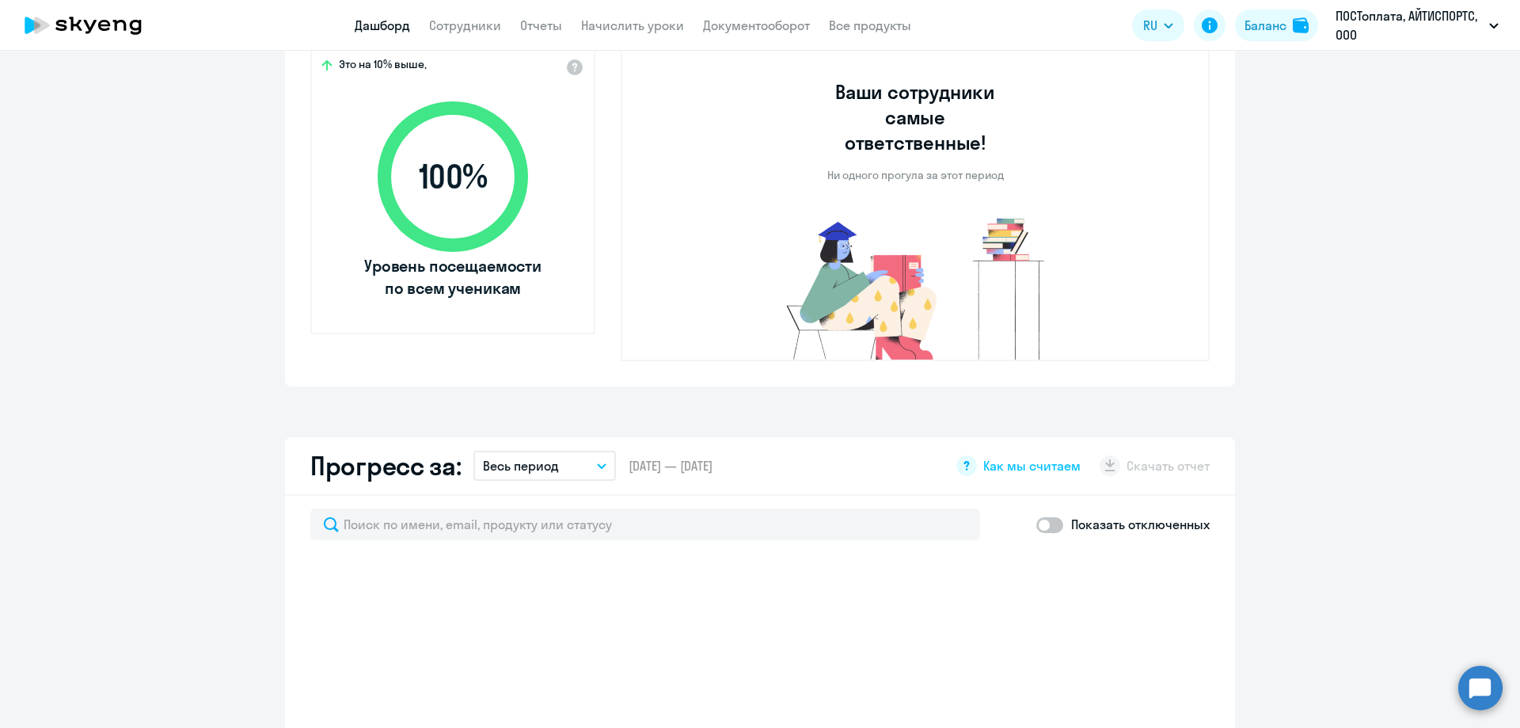
scroll to position [79, 0]
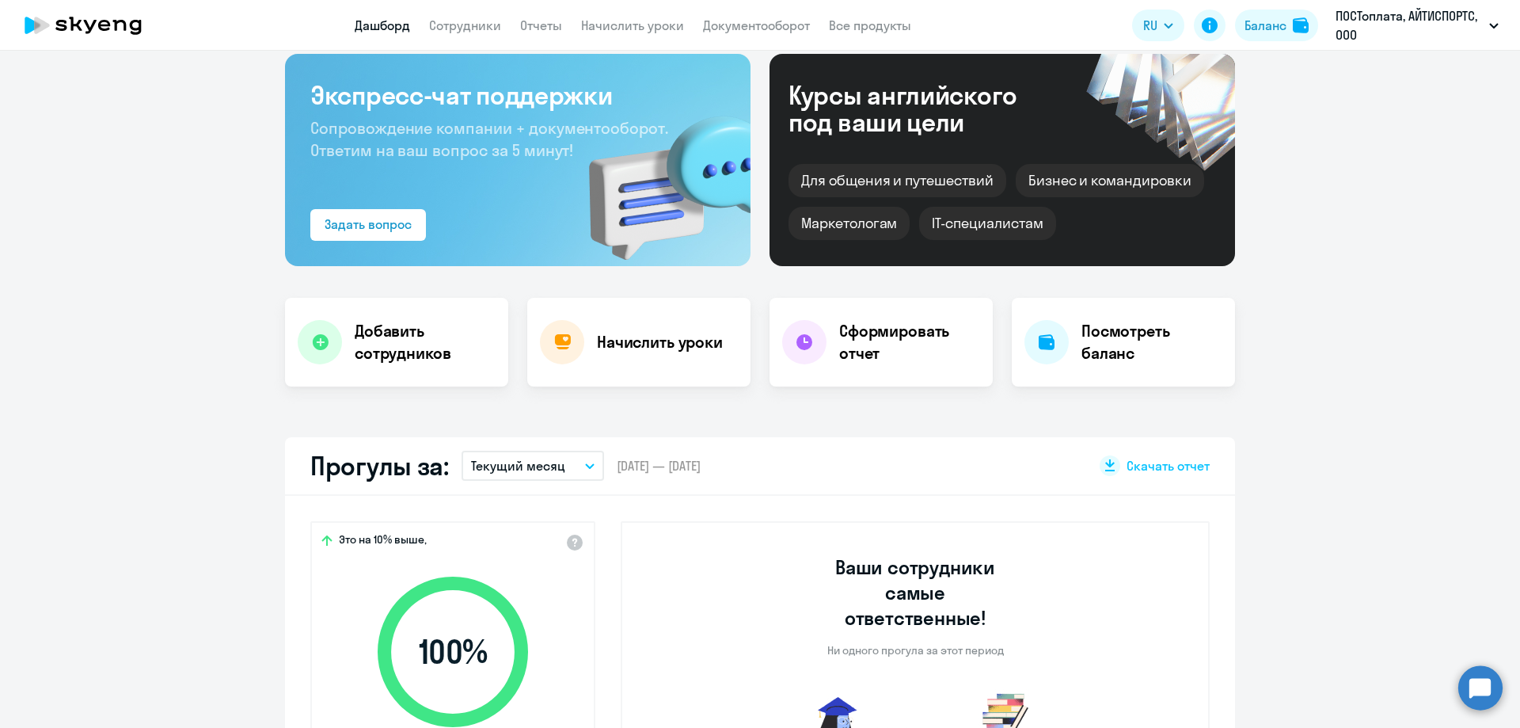
select select "30"
click at [519, 21] on nav "Дашборд Сотрудники Отчеты Начислить уроки Документооборот Все продукты" at bounding box center [633, 26] width 557 height 20
click at [476, 25] on link "Сотрудники" at bounding box center [465, 25] width 72 height 16
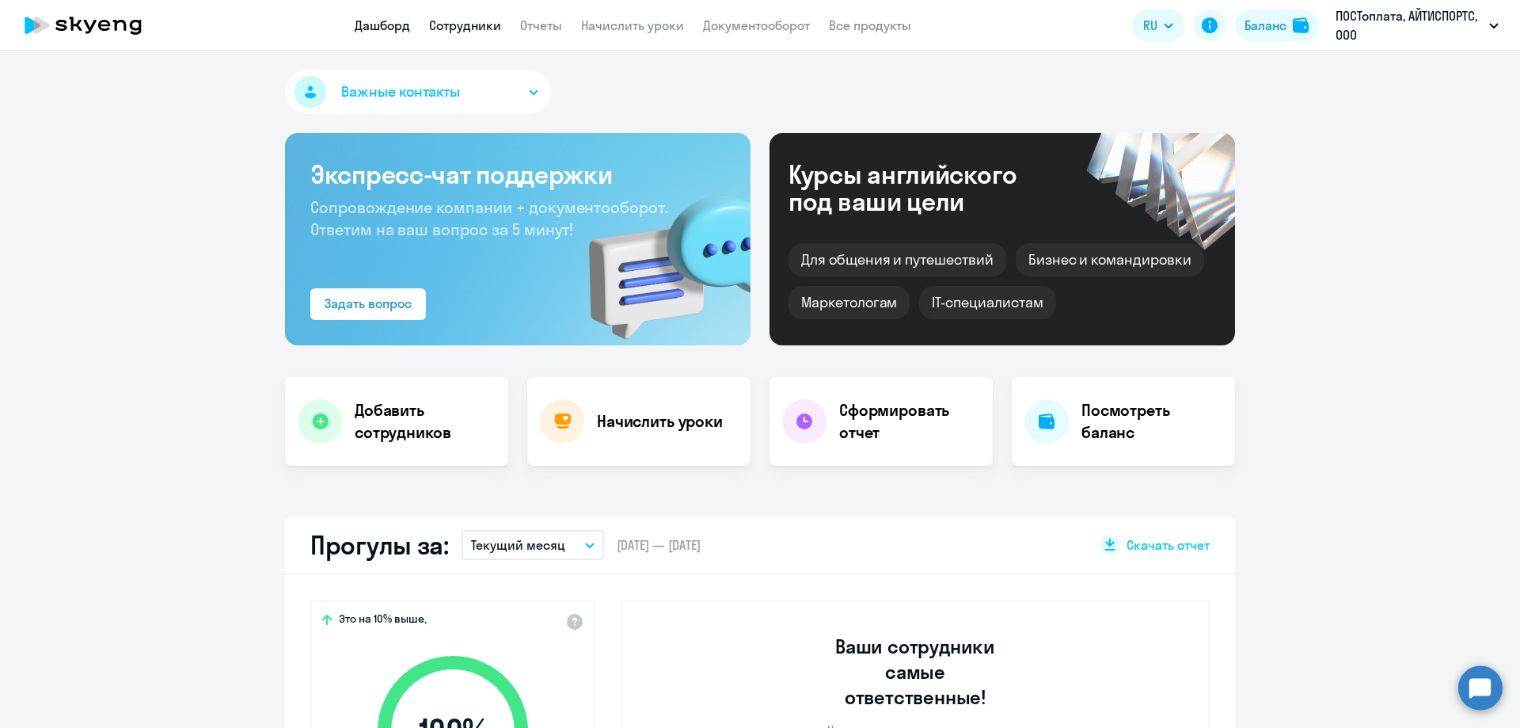
select select "30"
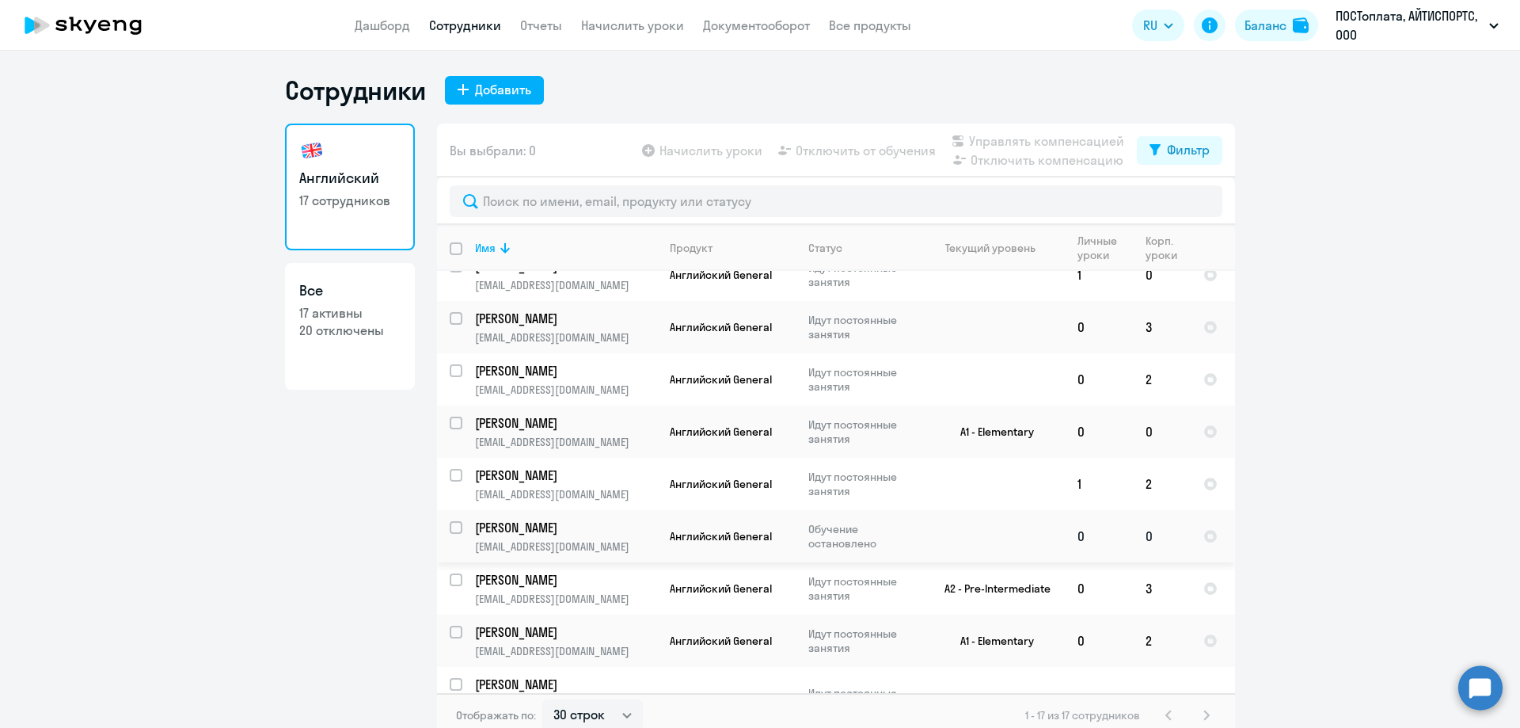
scroll to position [317, 0]
